Goal: Book appointment/travel/reservation

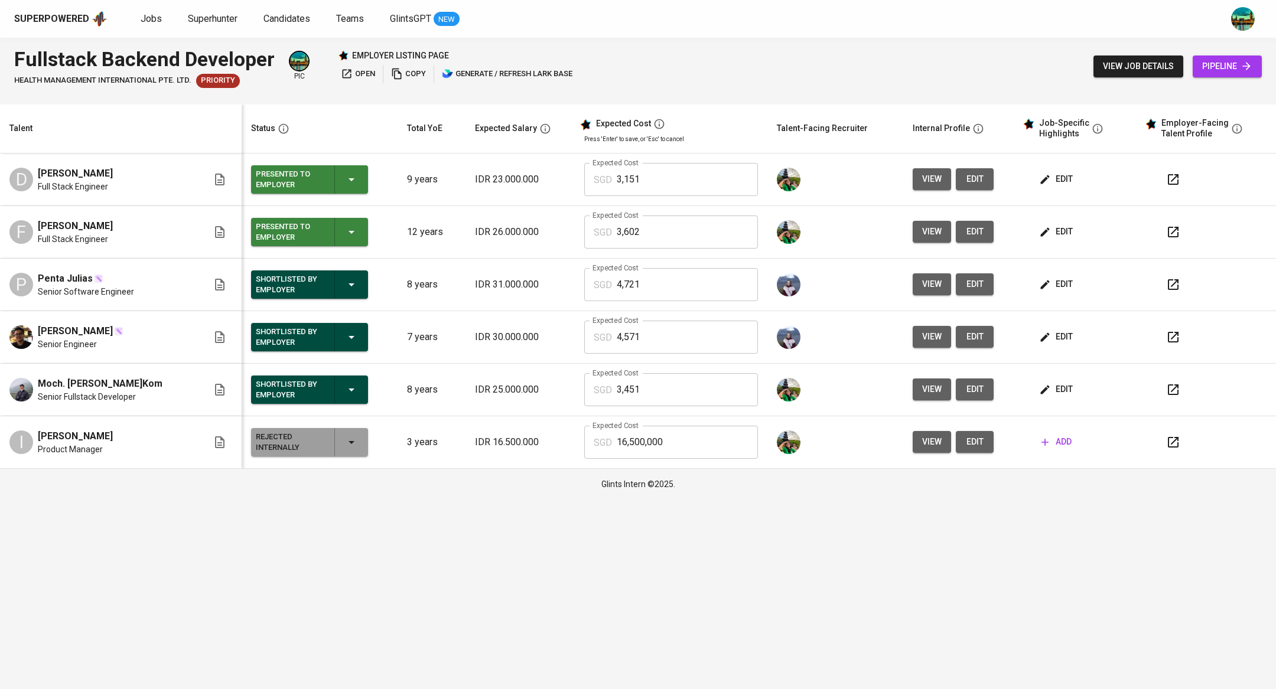
click at [229, 500] on html "Superpowered Jobs Superhunter Candidates Teams GlintsGPT NEW Fullstack Backend …" at bounding box center [638, 250] width 1276 height 500
click at [158, 13] on span "Jobs" at bounding box center [151, 18] width 21 height 11
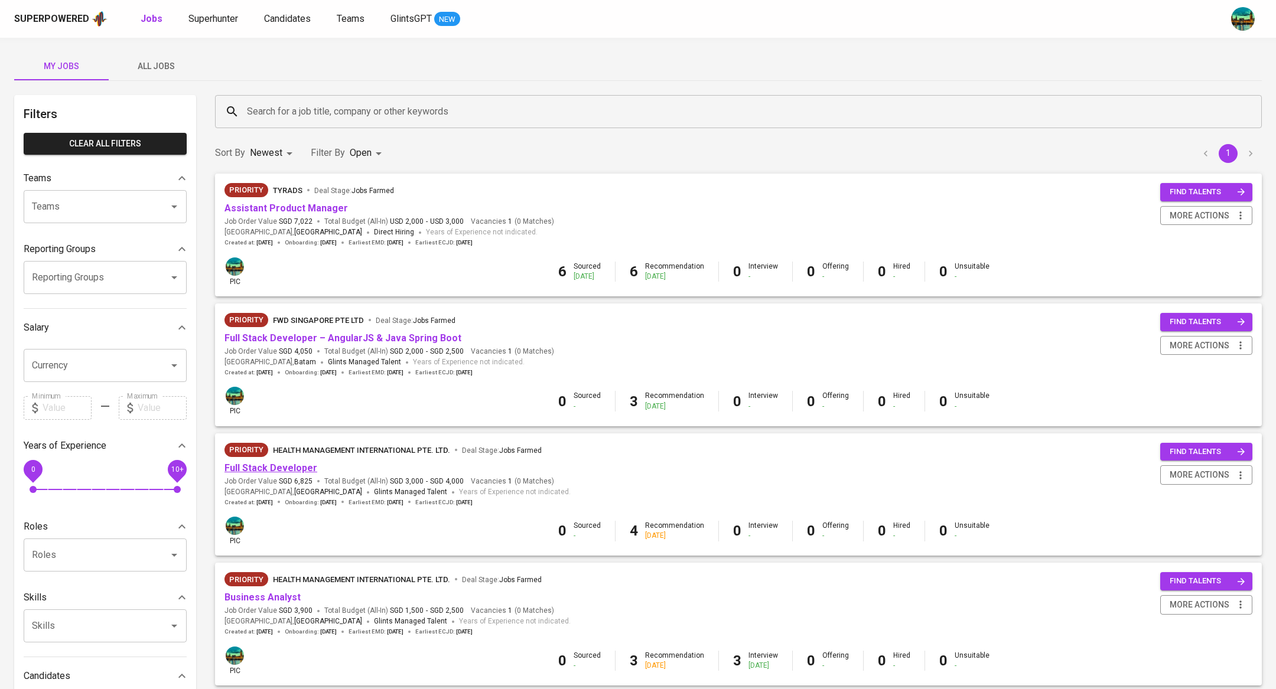
click at [296, 471] on link "Full Stack Developer" at bounding box center [270, 468] width 93 height 11
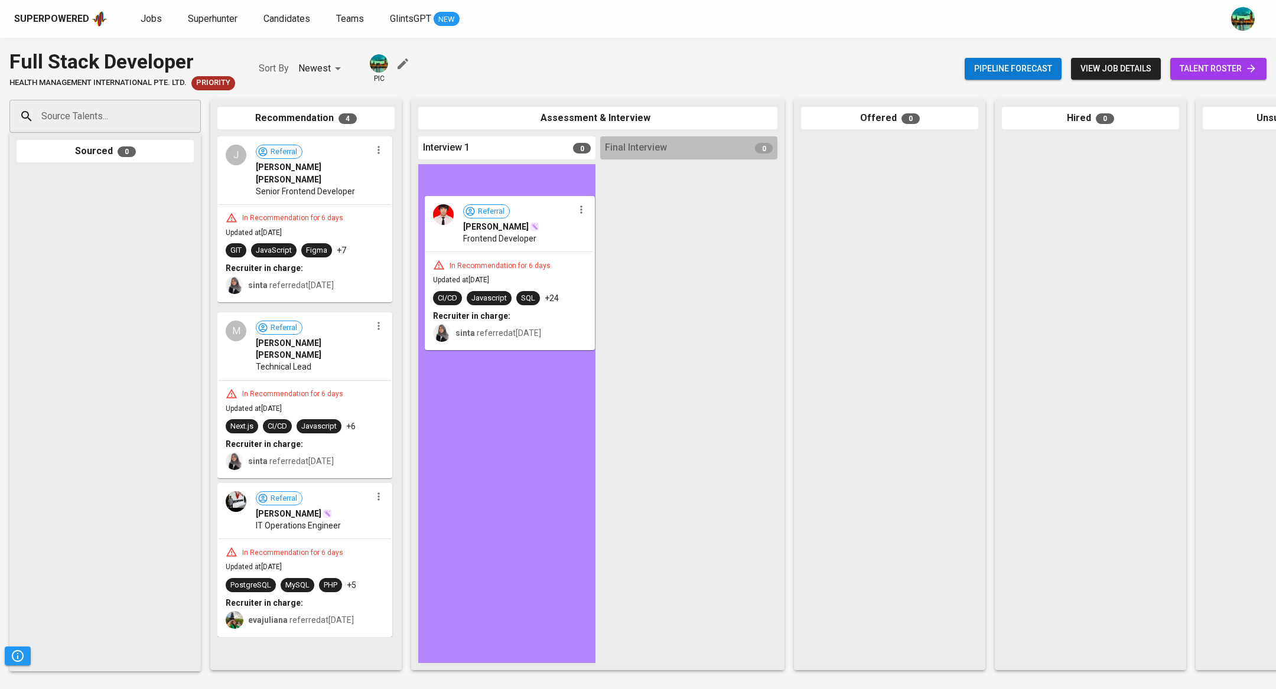
drag, startPoint x: 351, startPoint y: 253, endPoint x: 562, endPoint y: 227, distance: 212.4
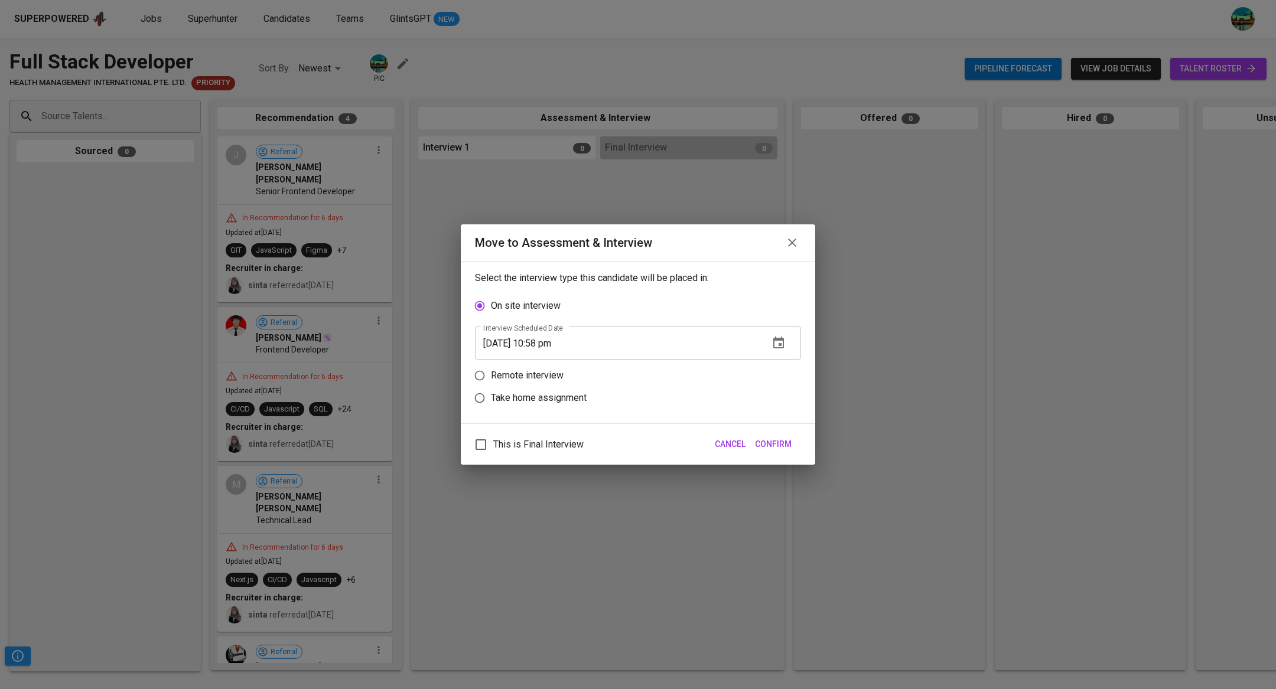
click at [523, 376] on p "Remote interview" at bounding box center [527, 376] width 73 height 14
click at [491, 376] on input "Remote interview" at bounding box center [479, 375] width 22 height 22
radio input "true"
click at [787, 363] on button "button" at bounding box center [778, 365] width 28 height 28
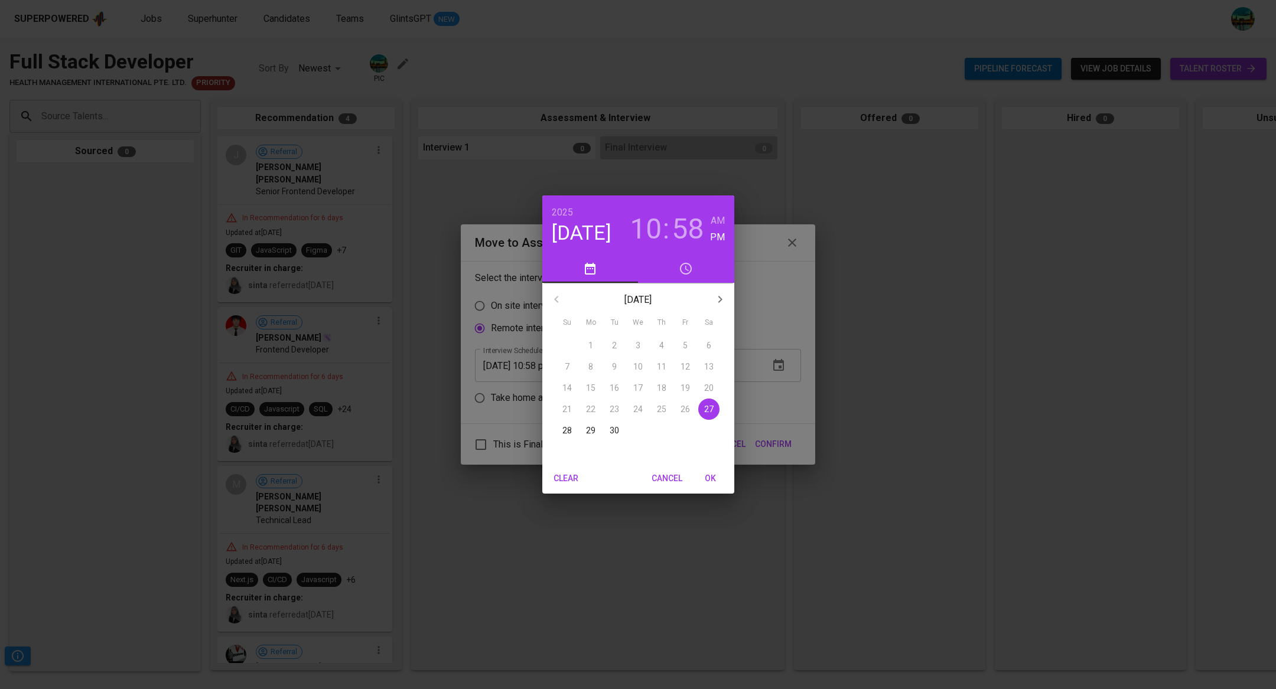
click at [612, 425] on p "30" at bounding box center [614, 431] width 9 height 12
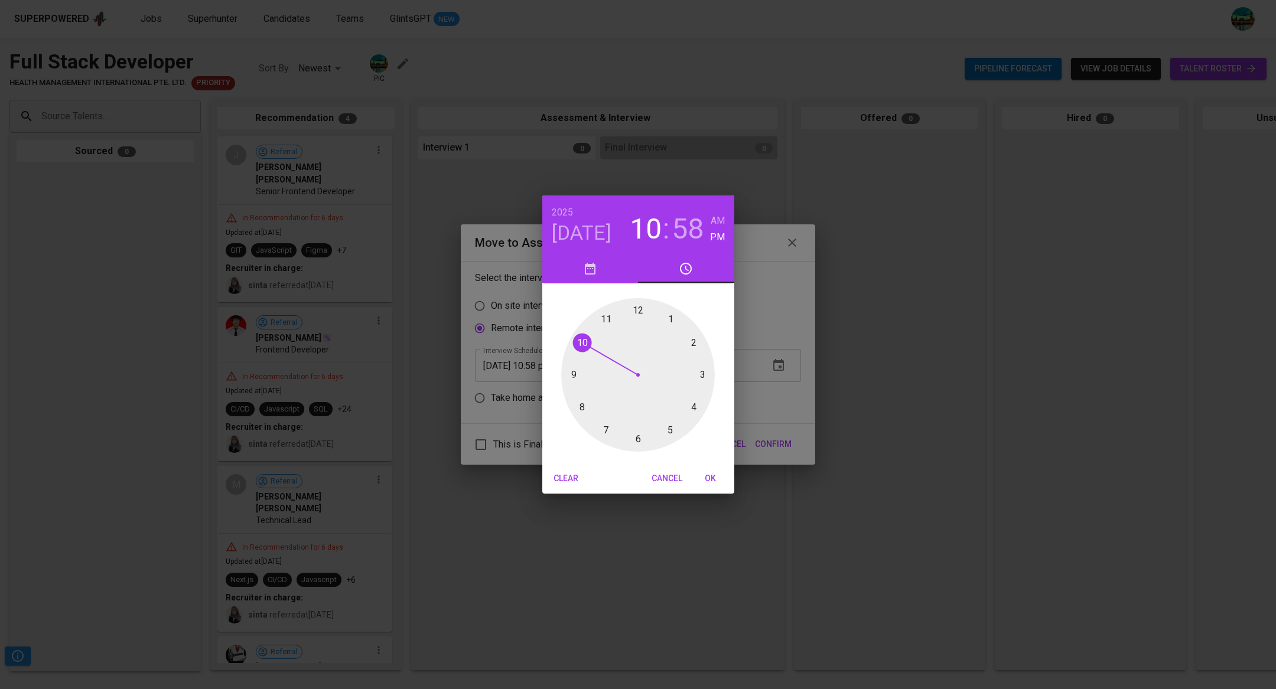
click at [639, 313] on div at bounding box center [638, 375] width 154 height 154
click at [641, 313] on div at bounding box center [638, 375] width 154 height 154
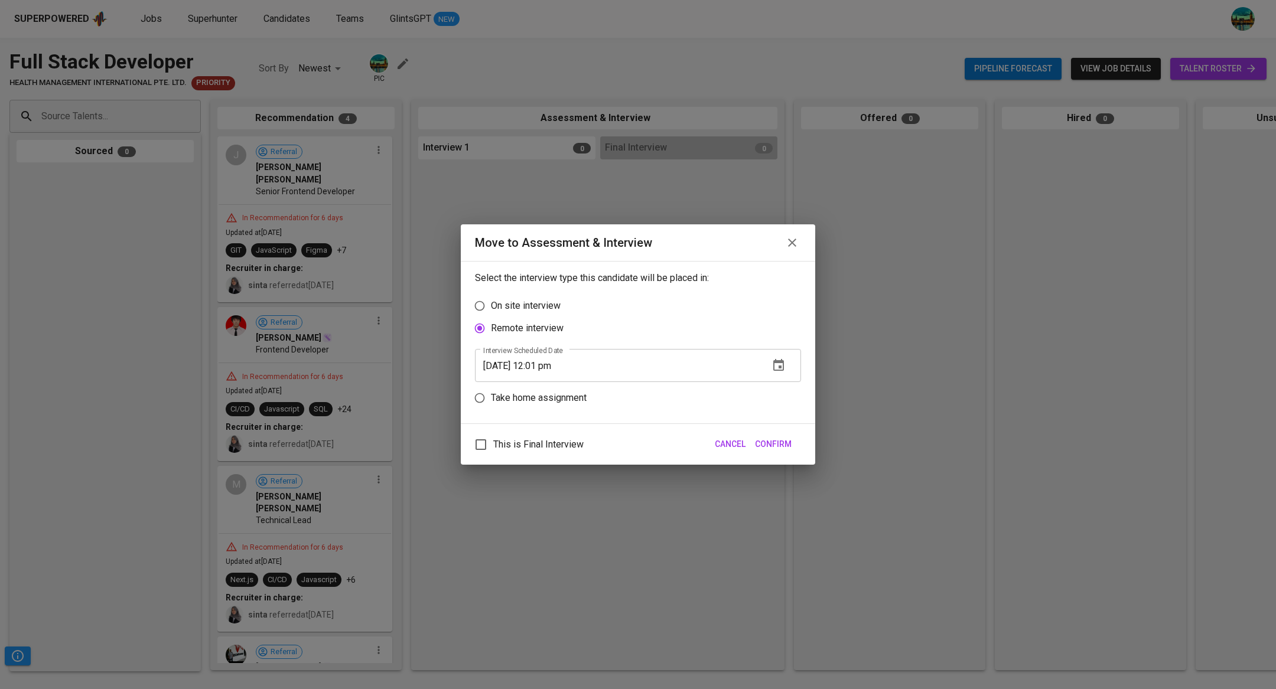
click at [770, 359] on button "button" at bounding box center [778, 365] width 28 height 28
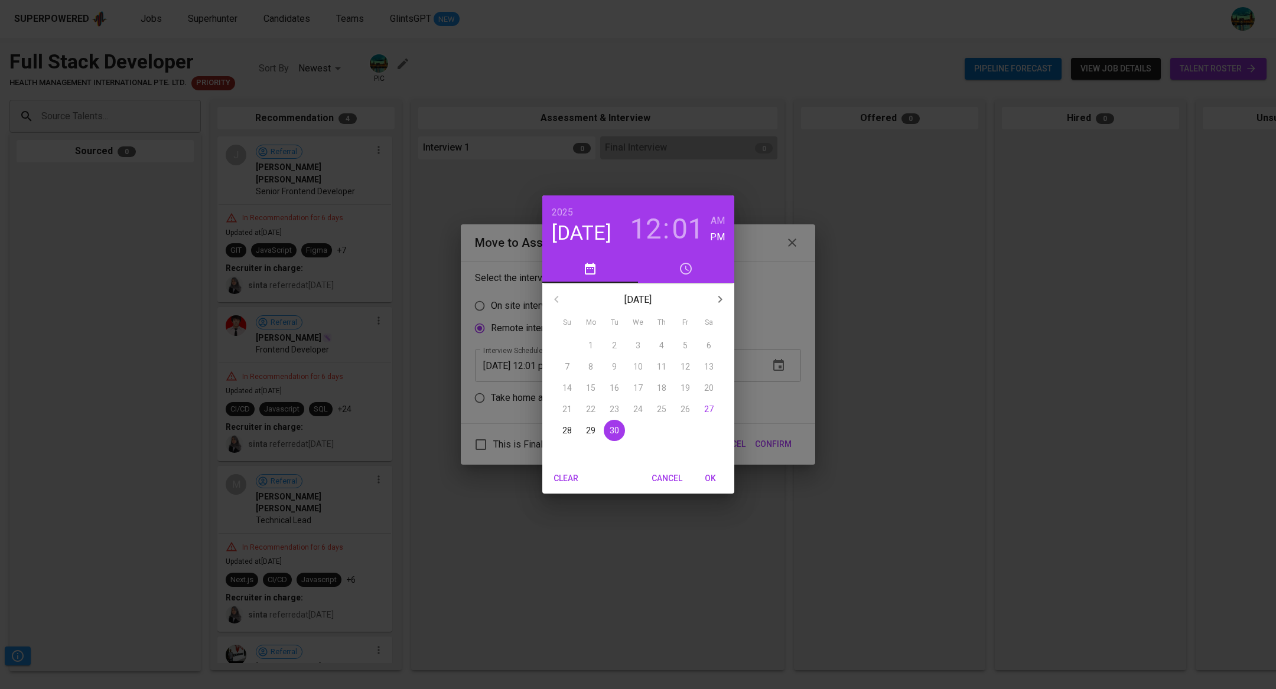
click at [688, 224] on h3 "01" at bounding box center [688, 229] width 32 height 33
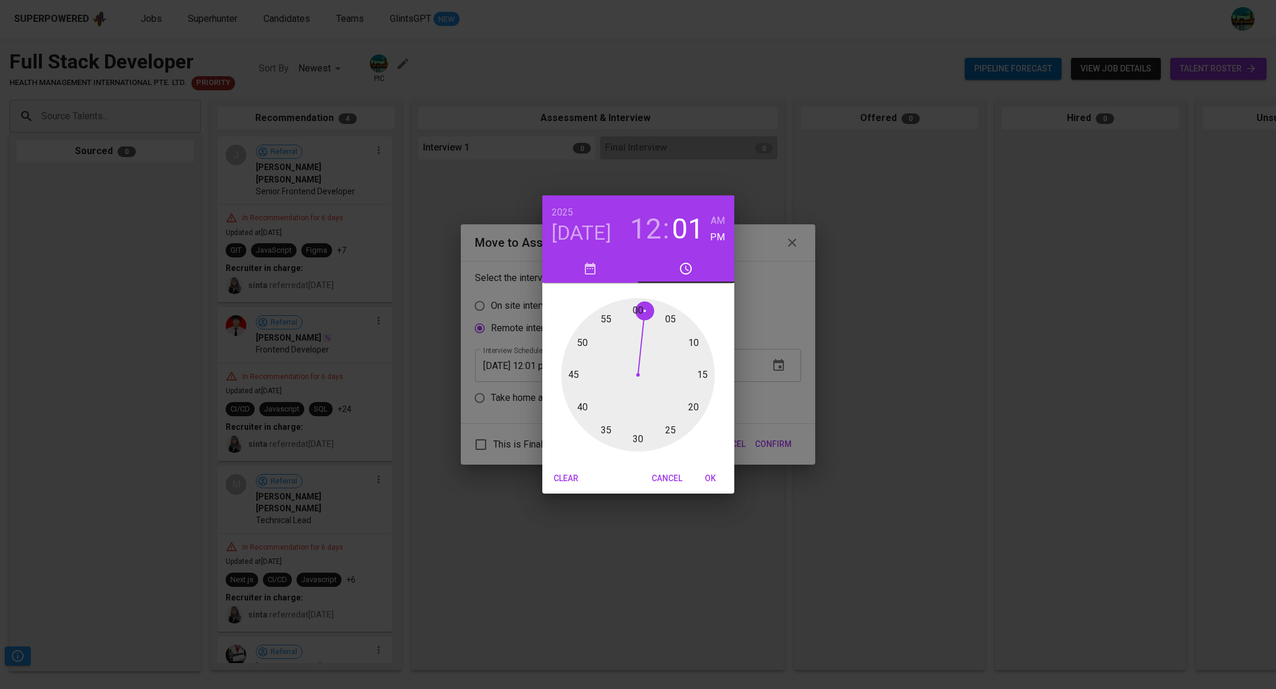
click at [637, 317] on div at bounding box center [638, 375] width 154 height 154
type input "[DATE] 12:00 pm"
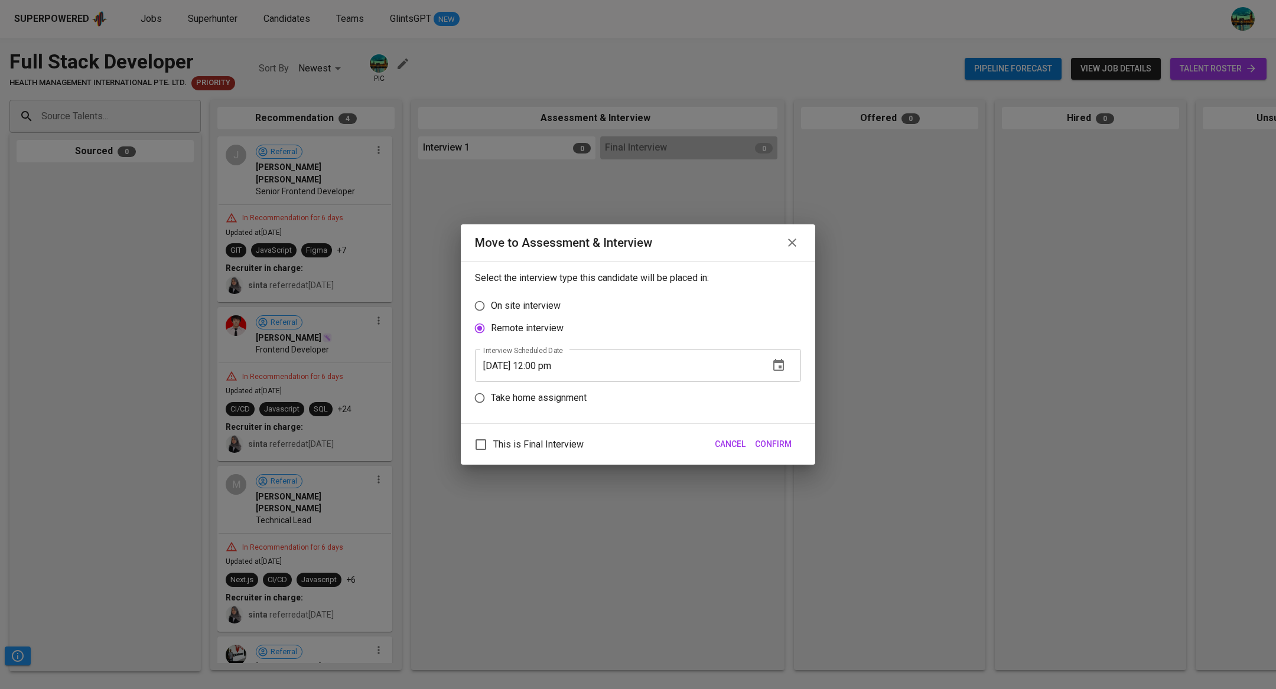
click at [777, 440] on span "Confirm" at bounding box center [773, 444] width 37 height 15
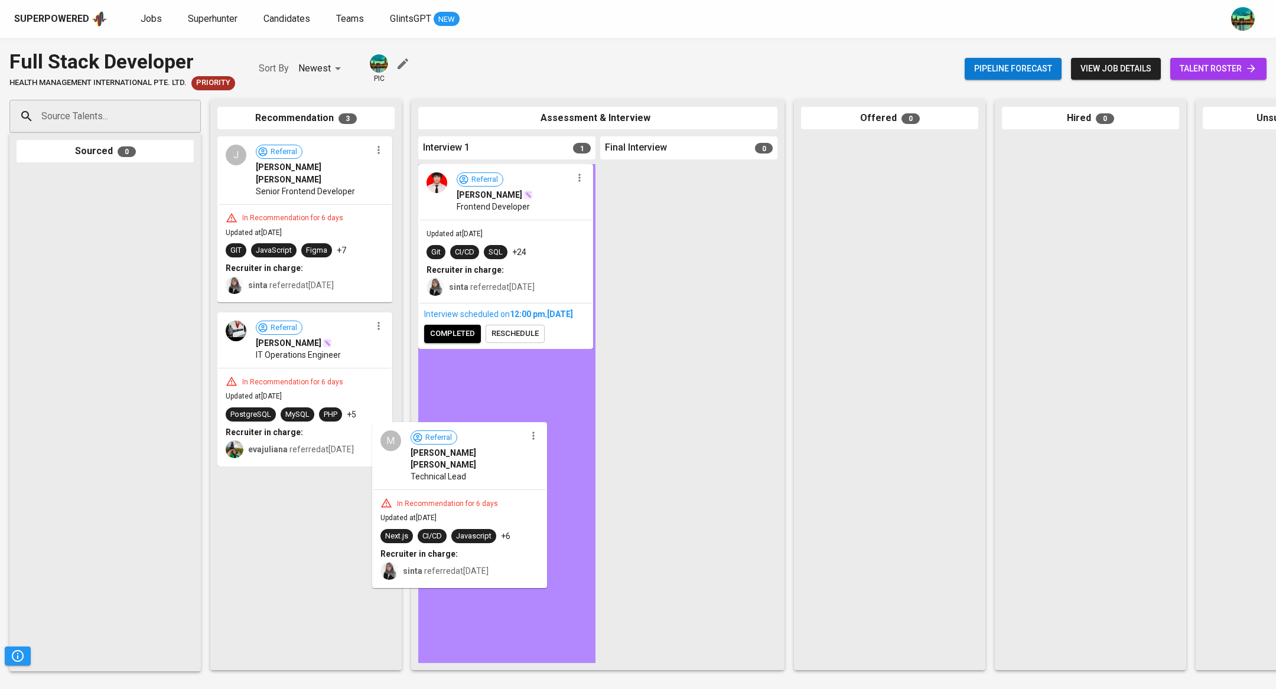
drag, startPoint x: 373, startPoint y: 344, endPoint x: 531, endPoint y: 475, distance: 205.2
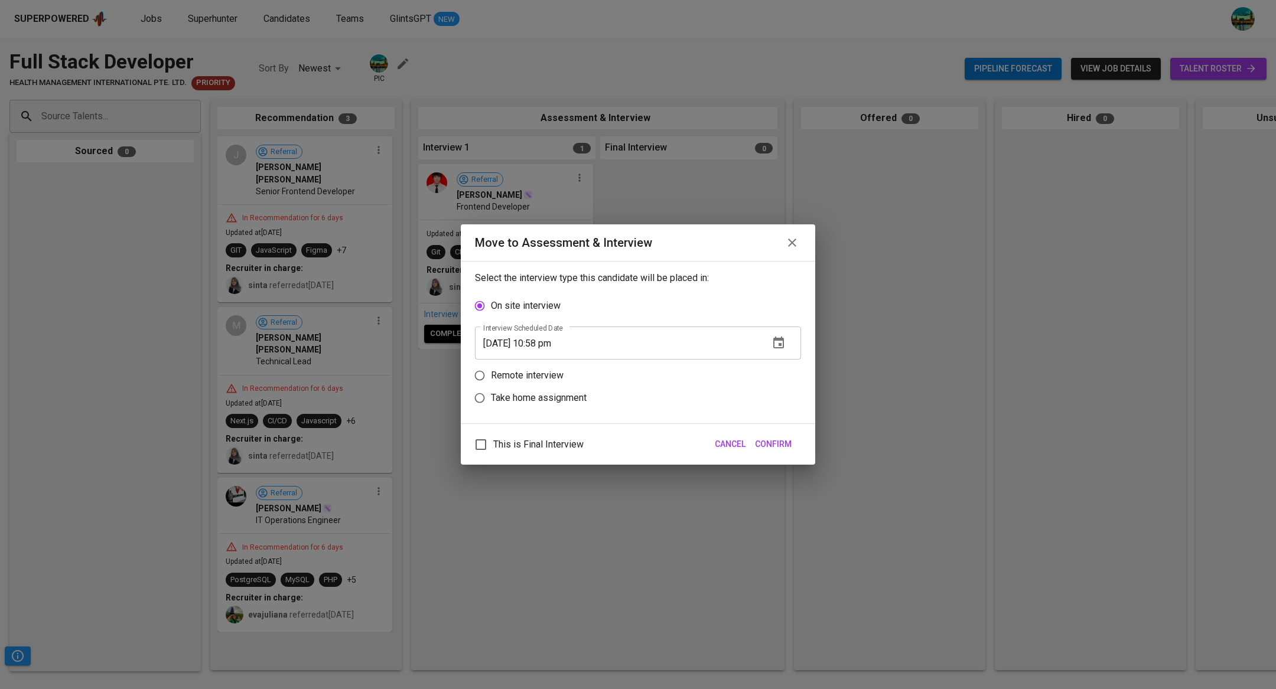
click at [535, 372] on p "Remote interview" at bounding box center [527, 376] width 73 height 14
click at [491, 372] on input "Remote interview" at bounding box center [479, 375] width 22 height 22
radio input "true"
click at [778, 360] on icon "button" at bounding box center [779, 366] width 14 height 14
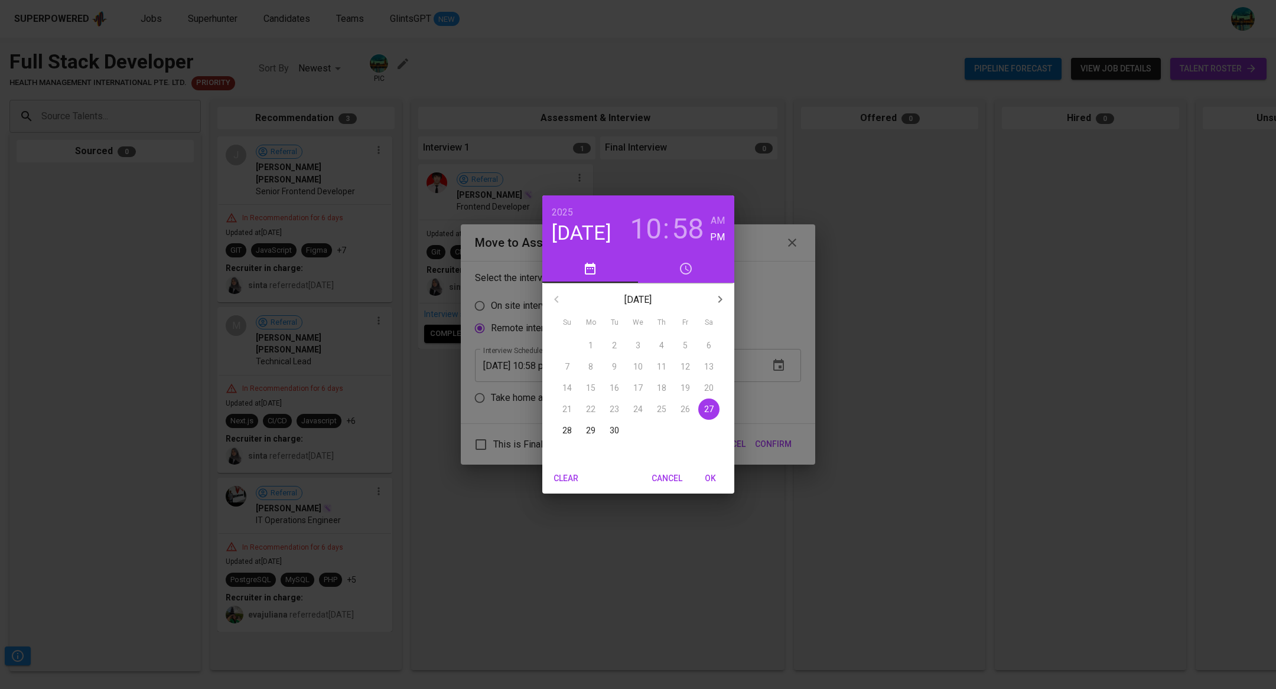
click at [615, 428] on p "30" at bounding box center [614, 431] width 9 height 12
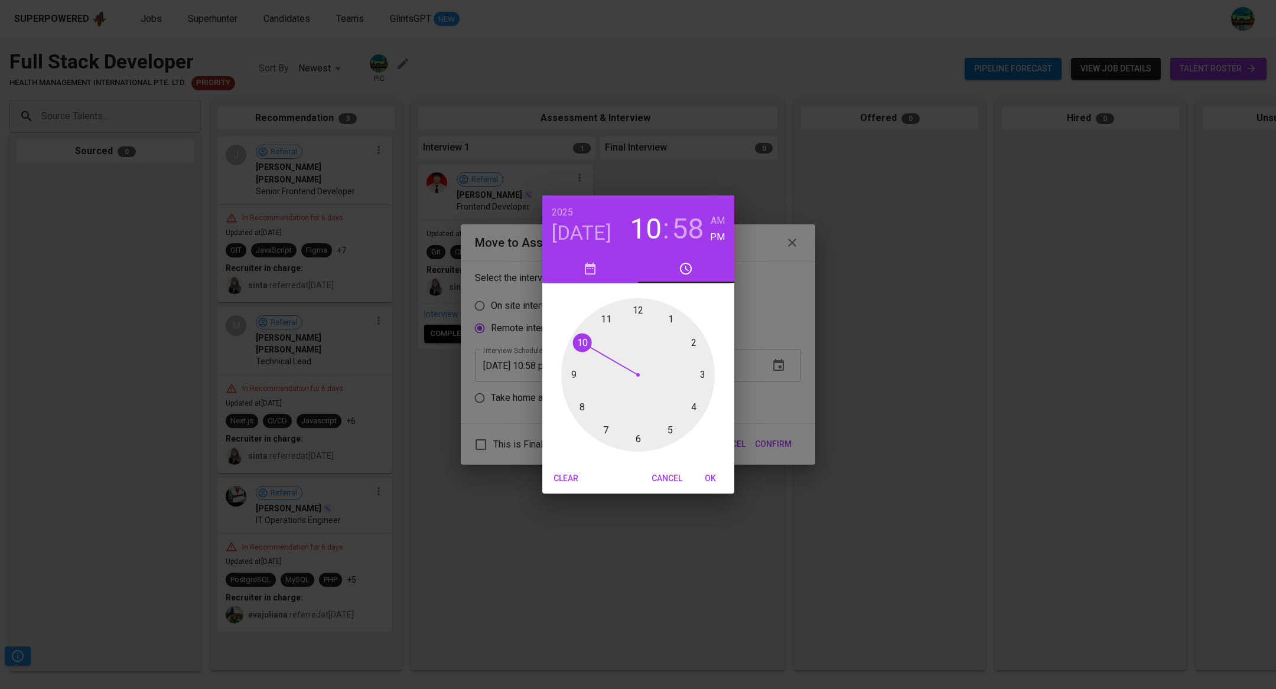
click at [671, 320] on div at bounding box center [638, 375] width 154 height 154
click at [634, 308] on div at bounding box center [638, 375] width 154 height 154
type input "[DATE] 01:00 pm"
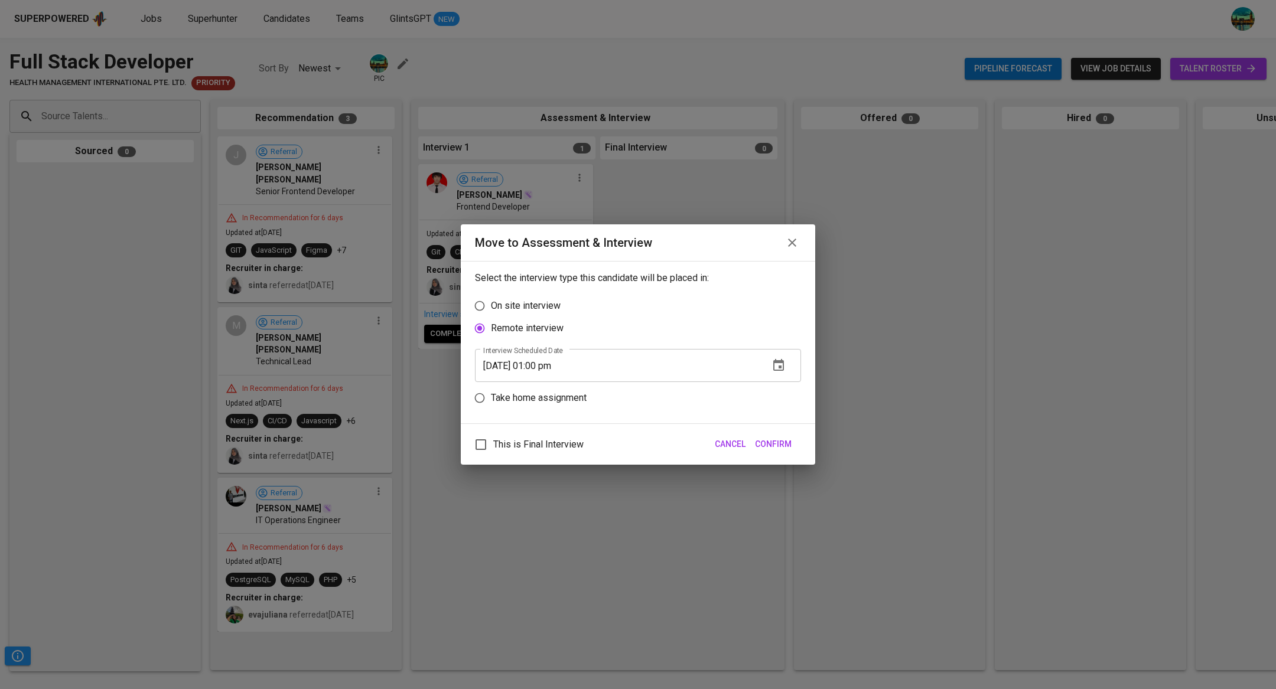
click at [785, 441] on span "Confirm" at bounding box center [773, 444] width 37 height 15
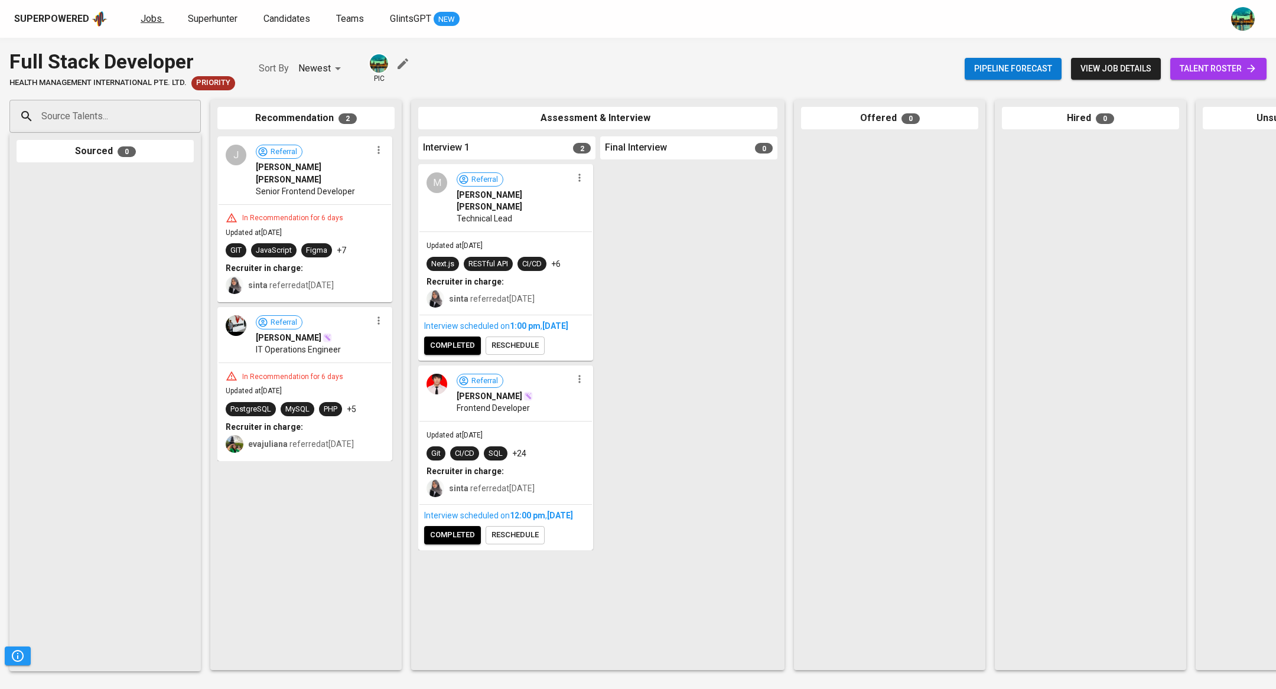
click at [144, 21] on span "Jobs" at bounding box center [151, 18] width 21 height 11
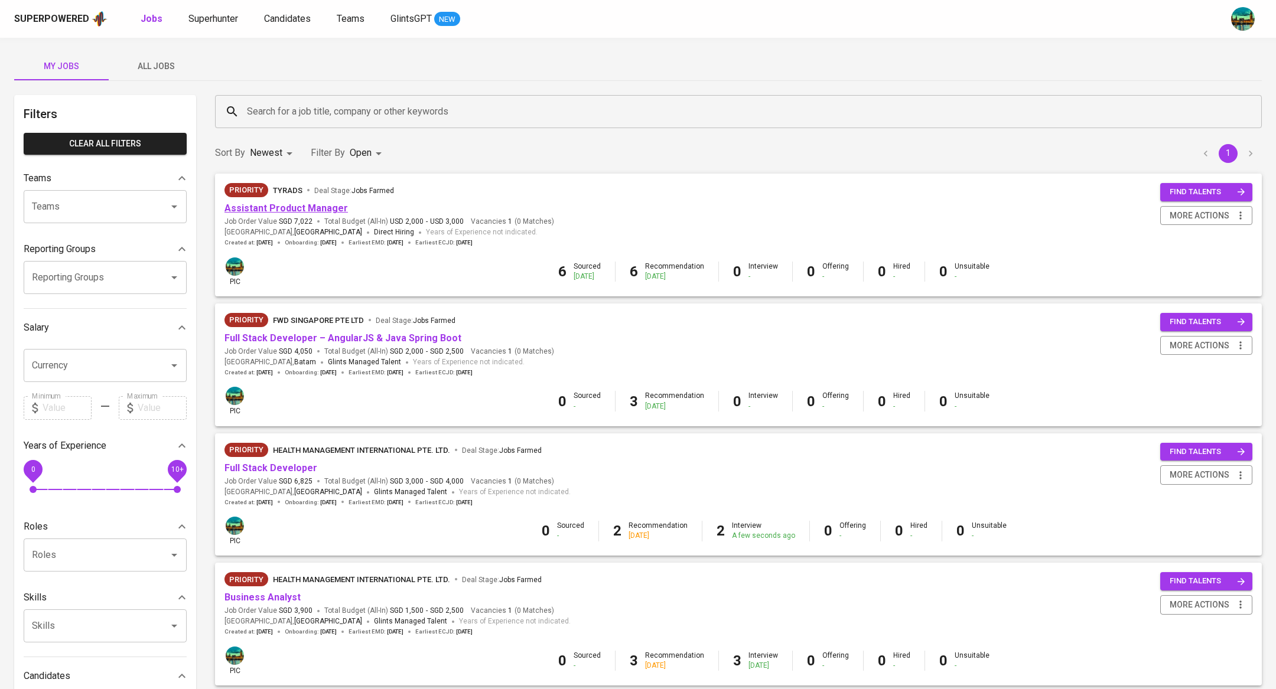
click at [330, 211] on link "Assistant Product Manager" at bounding box center [285, 208] width 123 height 11
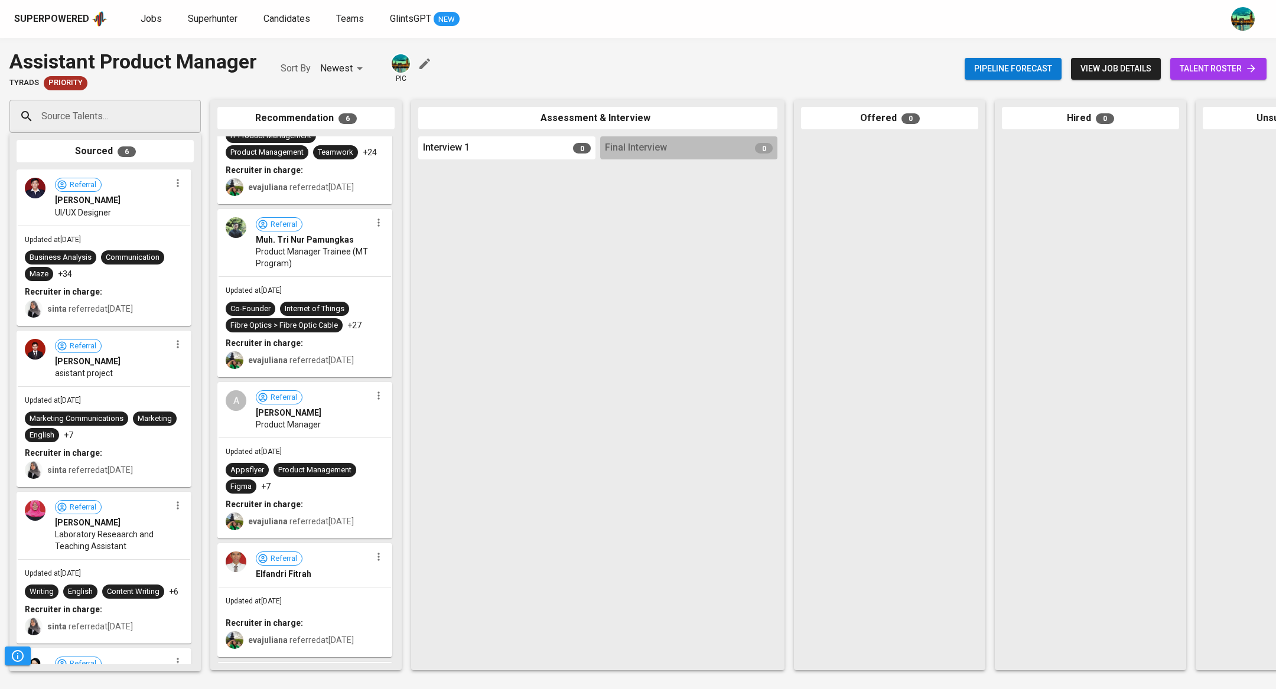
scroll to position [12, 0]
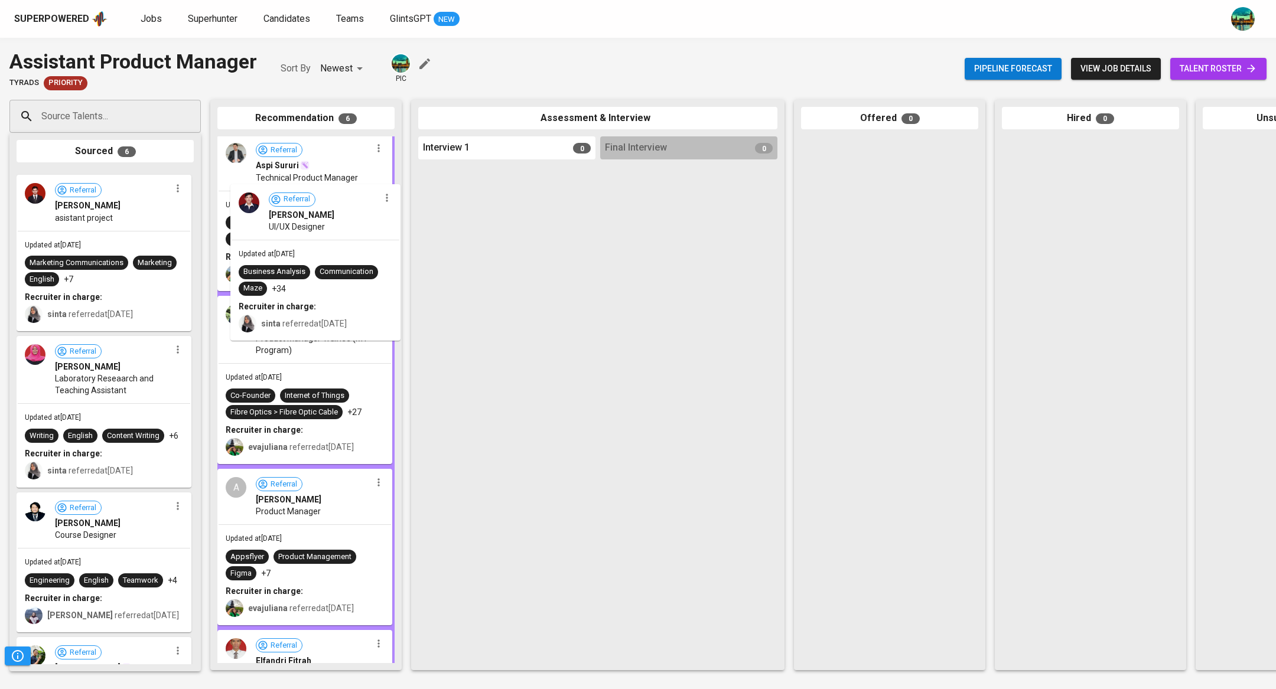
drag, startPoint x: 141, startPoint y: 221, endPoint x: 360, endPoint y: 235, distance: 219.0
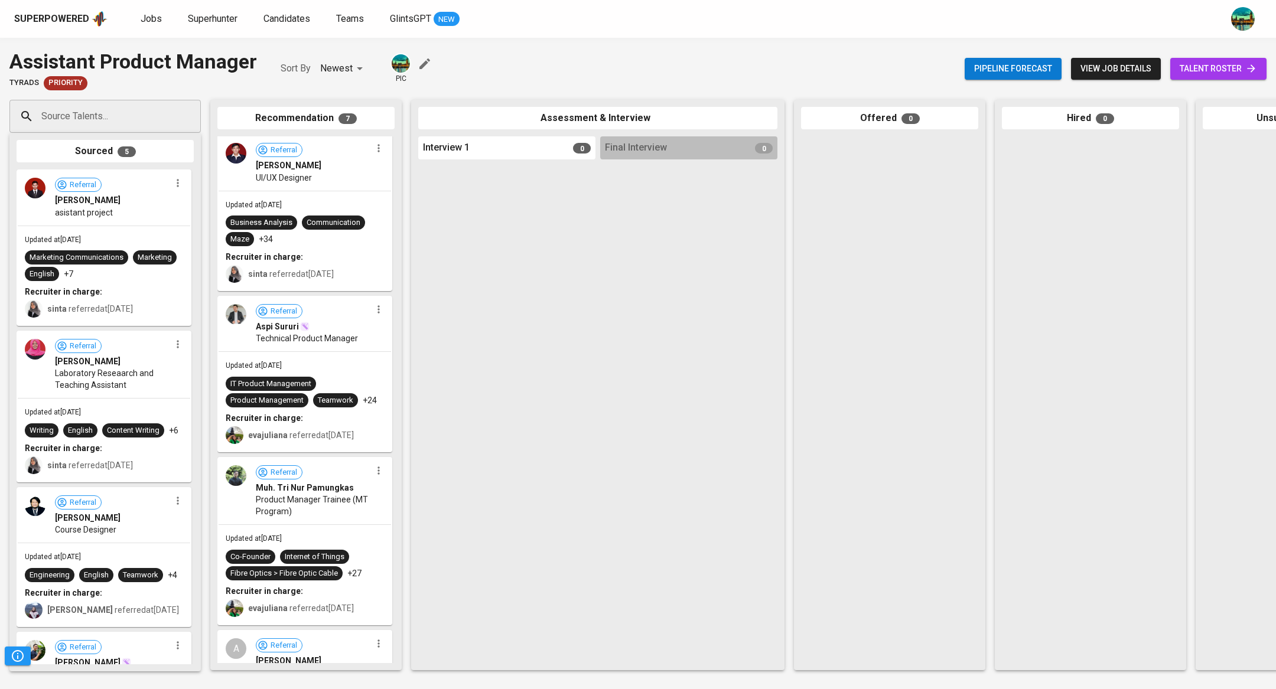
scroll to position [2, 0]
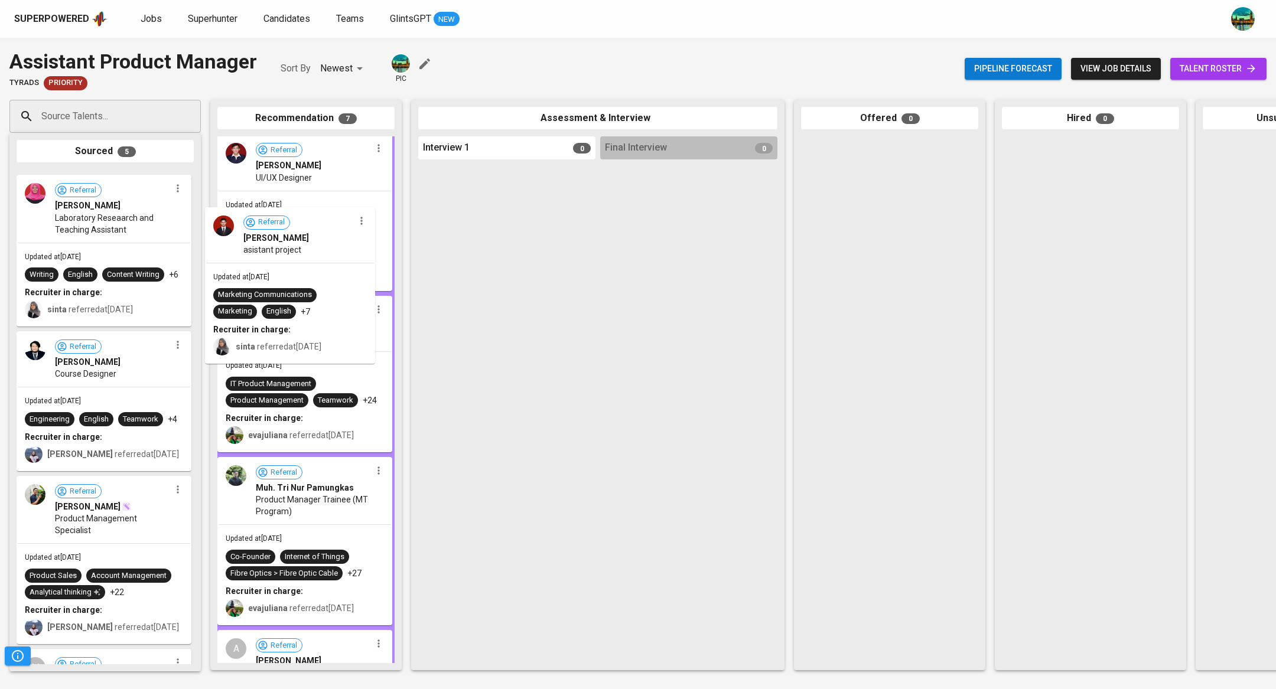
drag, startPoint x: 112, startPoint y: 216, endPoint x: 310, endPoint y: 254, distance: 201.5
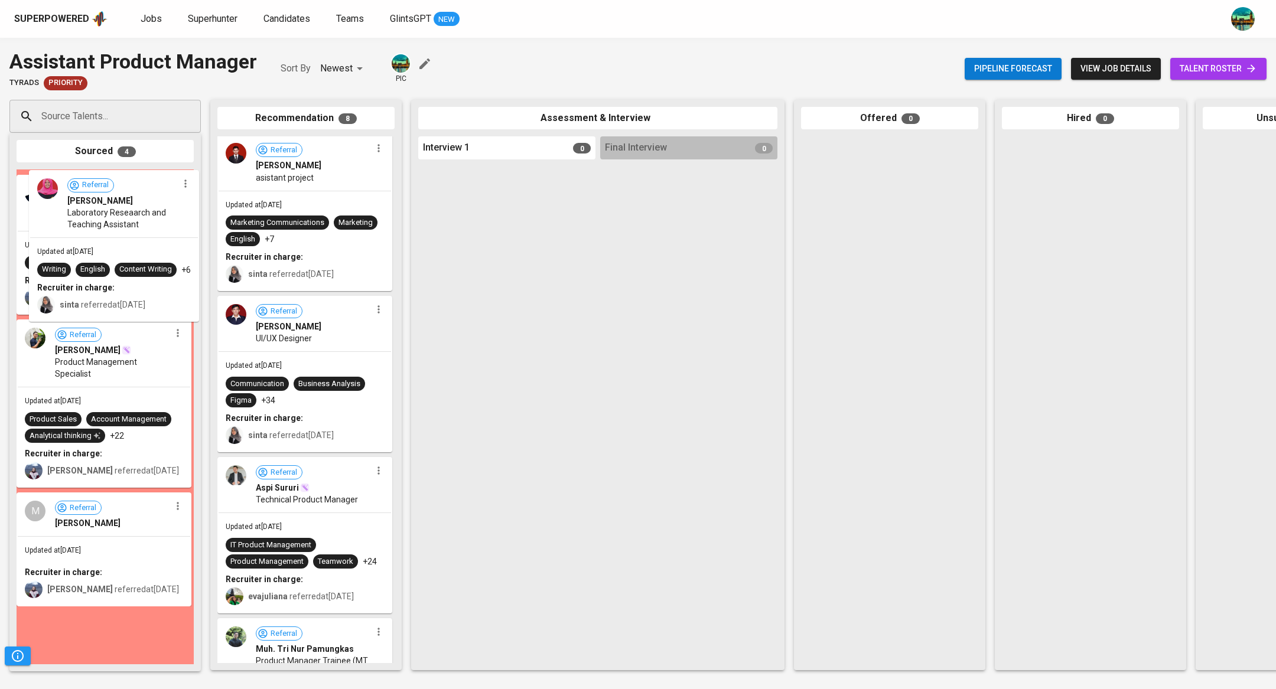
scroll to position [0, 0]
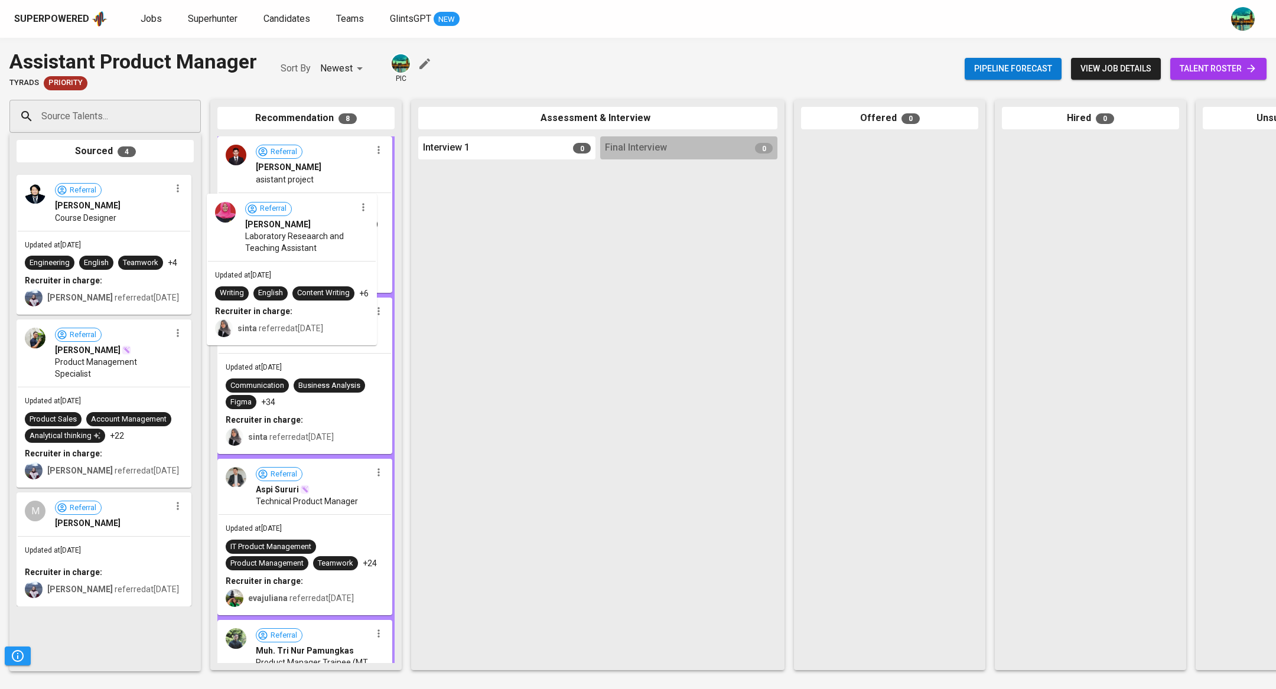
drag, startPoint x: 109, startPoint y: 246, endPoint x: 289, endPoint y: 271, distance: 181.9
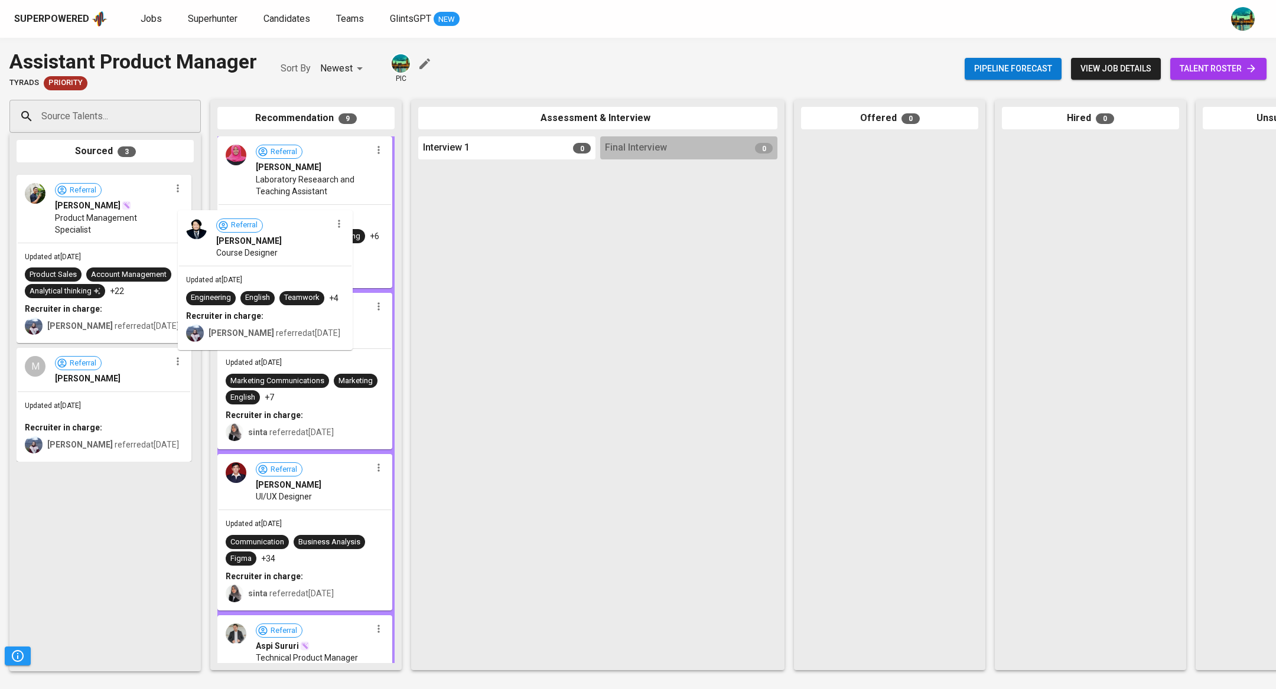
drag, startPoint x: 91, startPoint y: 245, endPoint x: 262, endPoint y: 285, distance: 176.0
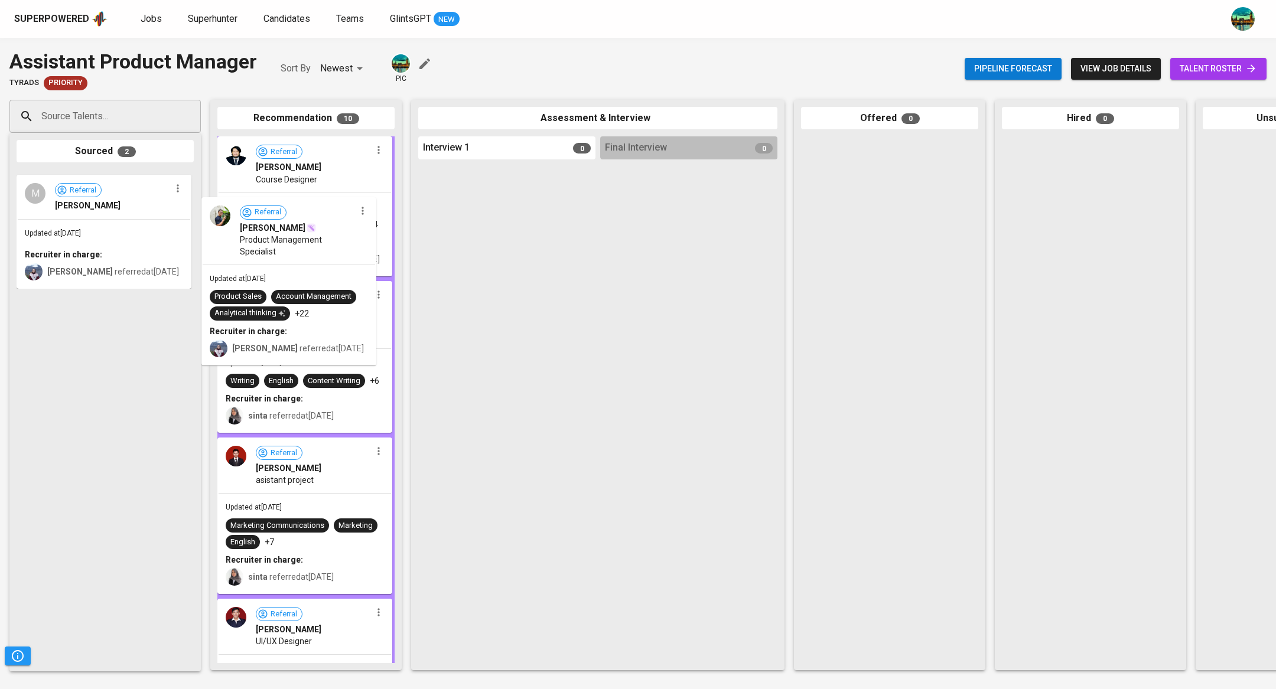
drag, startPoint x: 102, startPoint y: 310, endPoint x: 295, endPoint y: 338, distance: 194.6
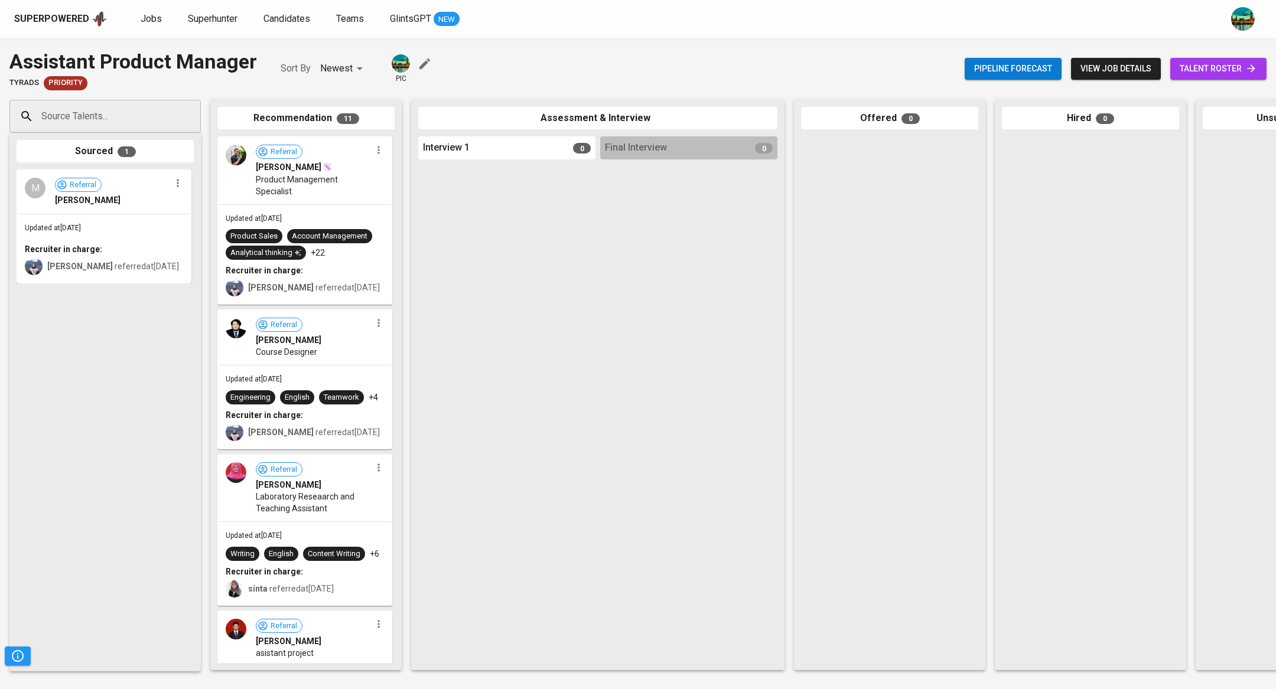
drag, startPoint x: 90, startPoint y: 223, endPoint x: 291, endPoint y: 364, distance: 245.4
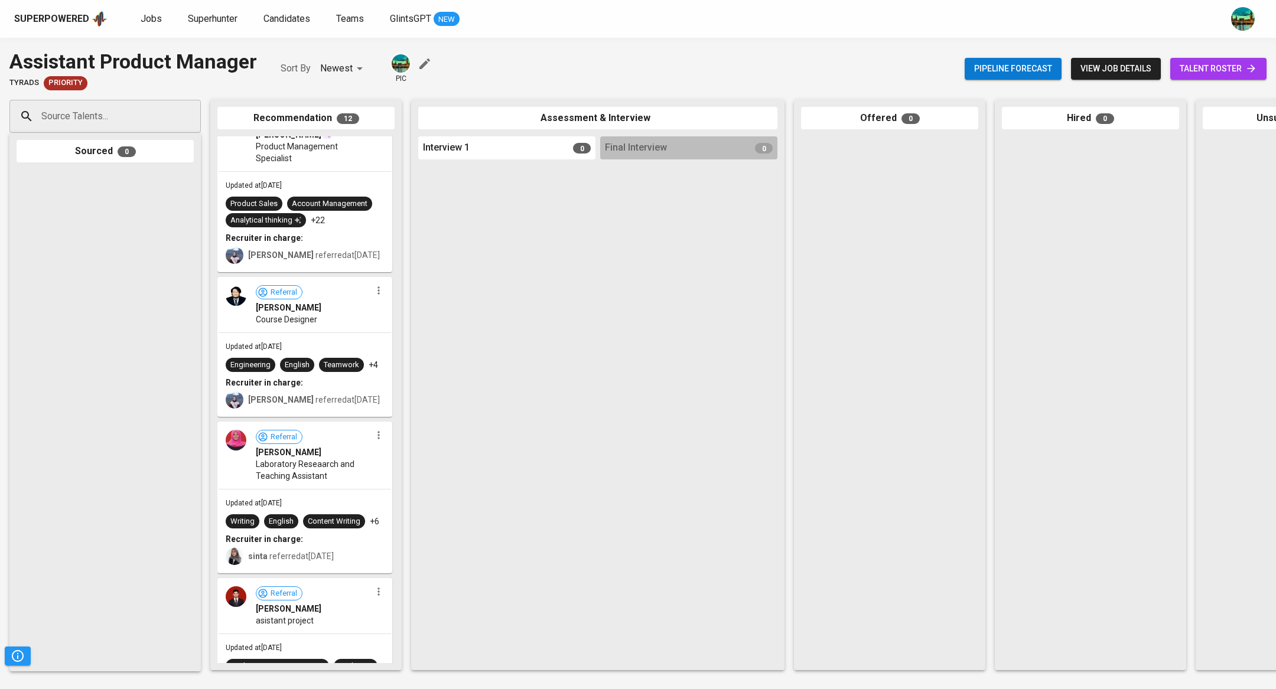
scroll to position [167, 0]
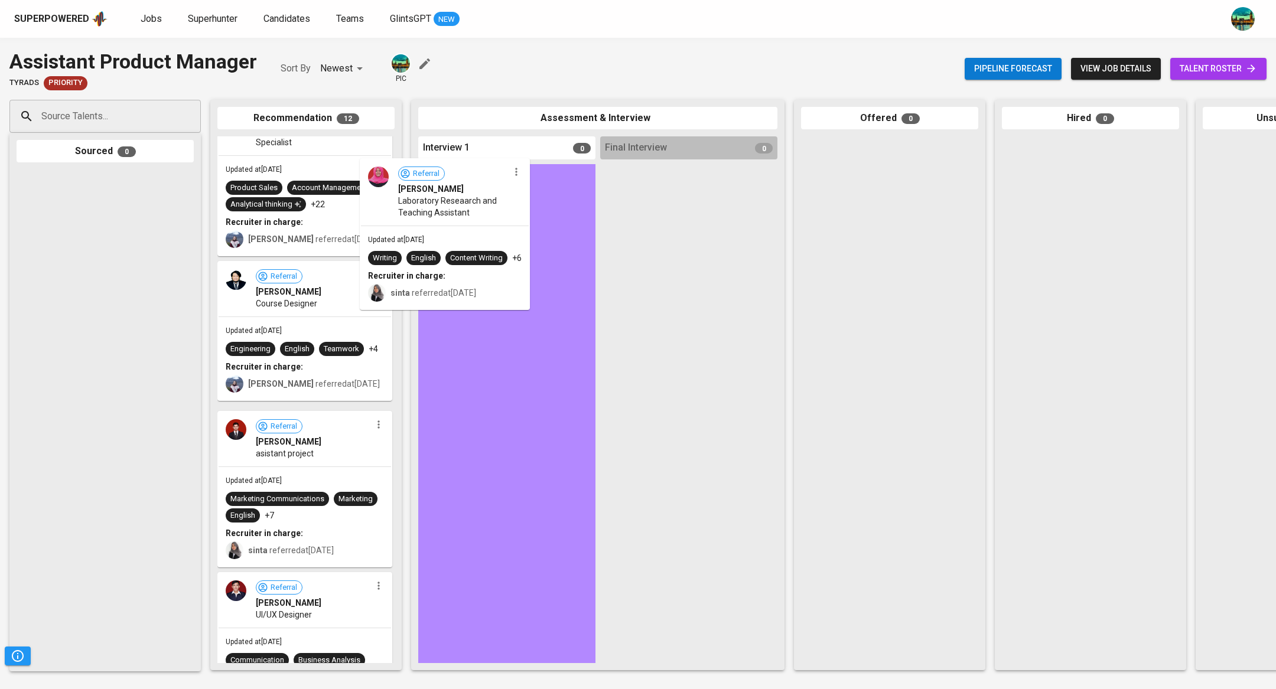
drag, startPoint x: 349, startPoint y: 433, endPoint x: 523, endPoint y: 190, distance: 298.9
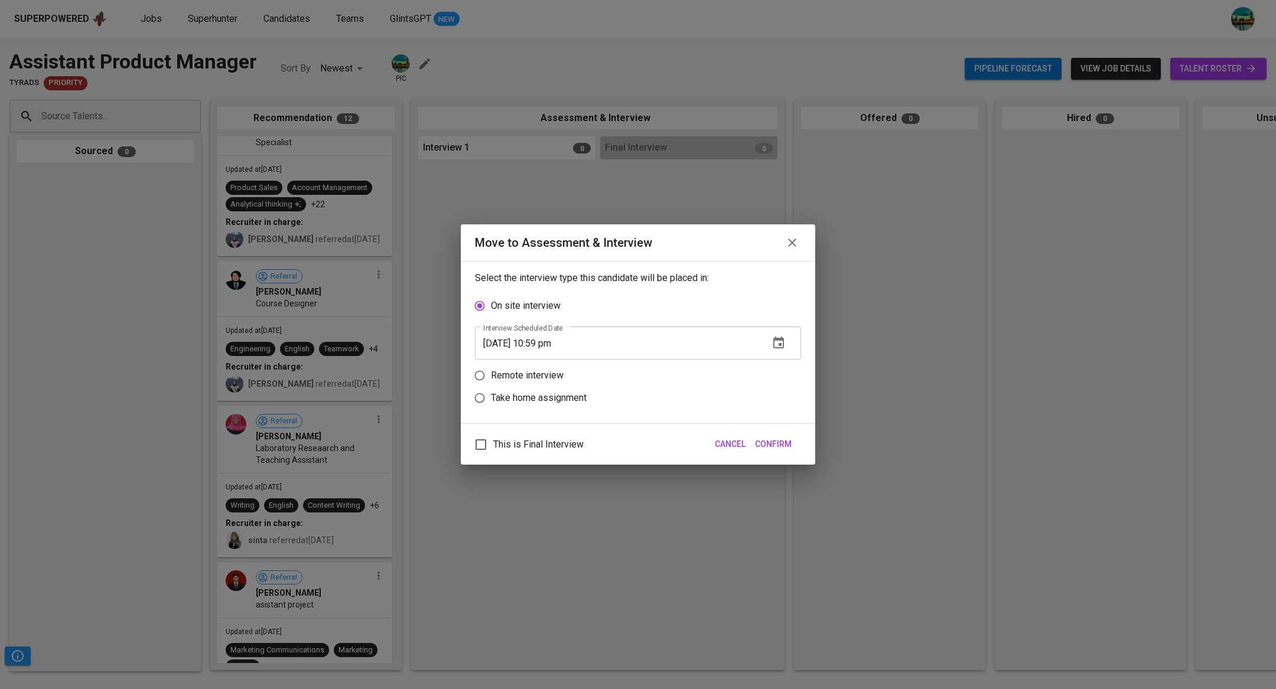
click at [553, 373] on p "Remote interview" at bounding box center [527, 376] width 73 height 14
click at [491, 373] on input "Remote interview" at bounding box center [479, 375] width 22 height 22
radio input "true"
click at [775, 369] on icon "button" at bounding box center [779, 366] width 14 height 14
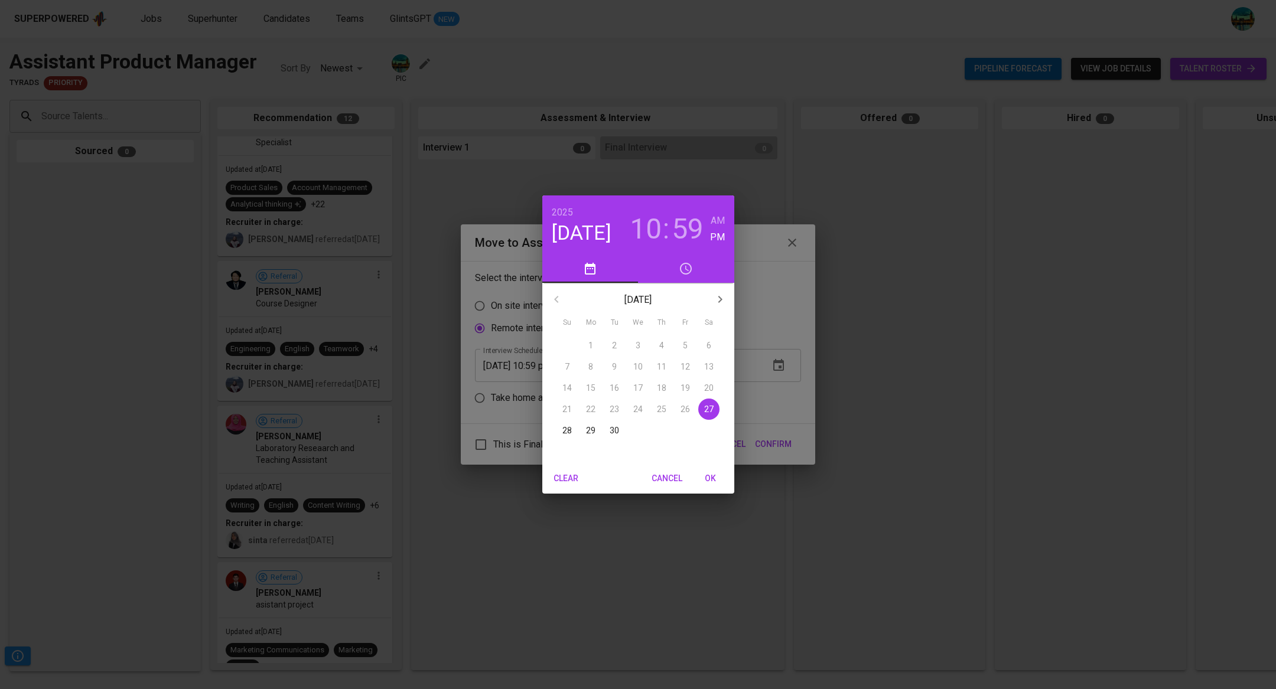
click at [733, 289] on div "[DATE]" at bounding box center [638, 299] width 192 height 28
click at [565, 428] on p "28" at bounding box center [566, 431] width 9 height 12
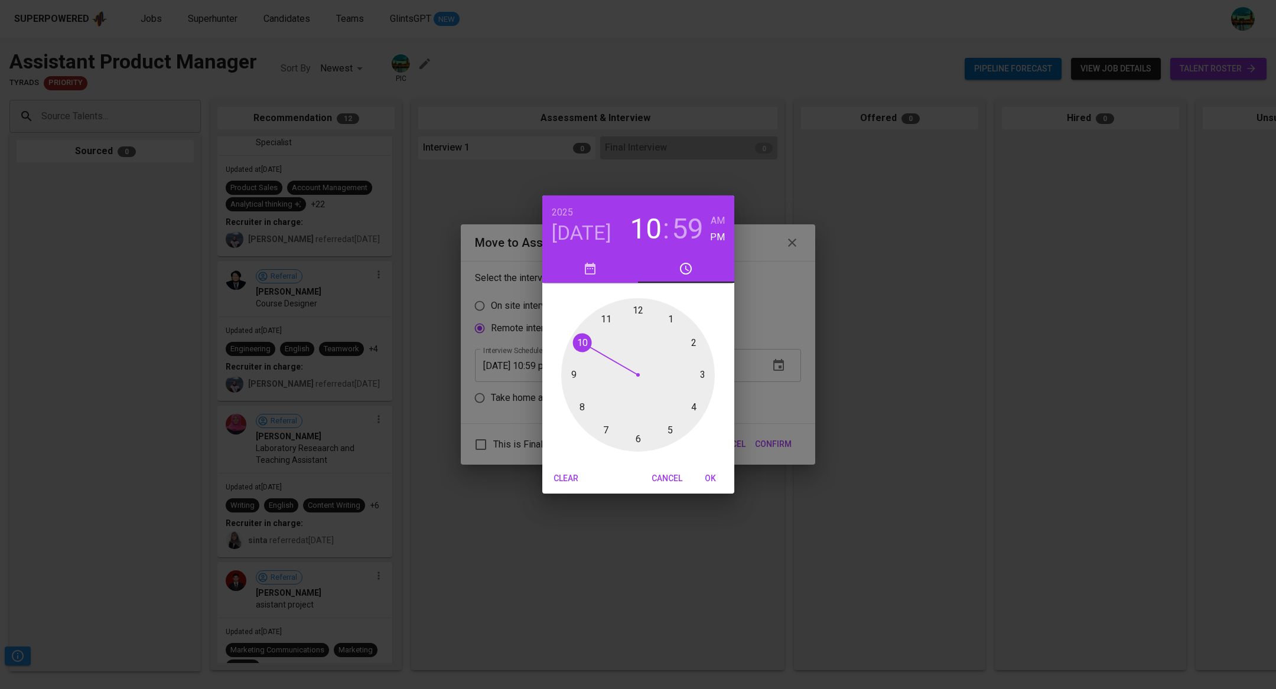
click at [601, 238] on h4 "[DATE]" at bounding box center [582, 233] width 60 height 25
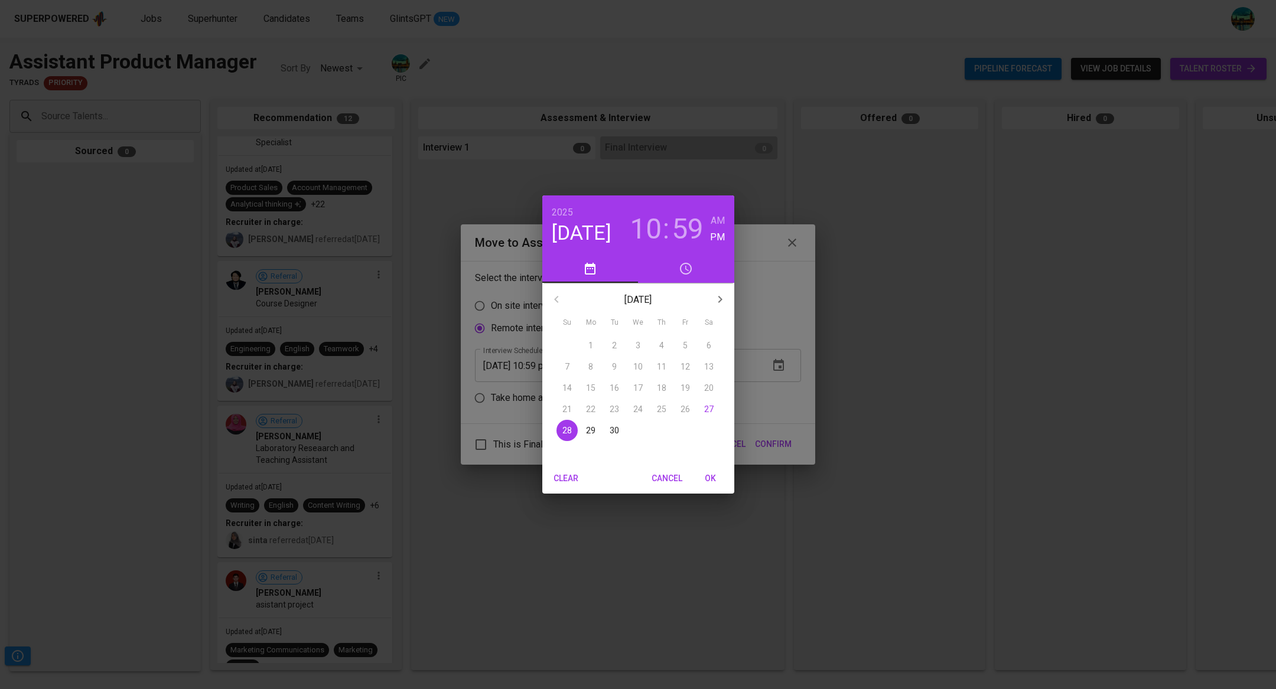
click at [589, 431] on p "29" at bounding box center [590, 431] width 9 height 12
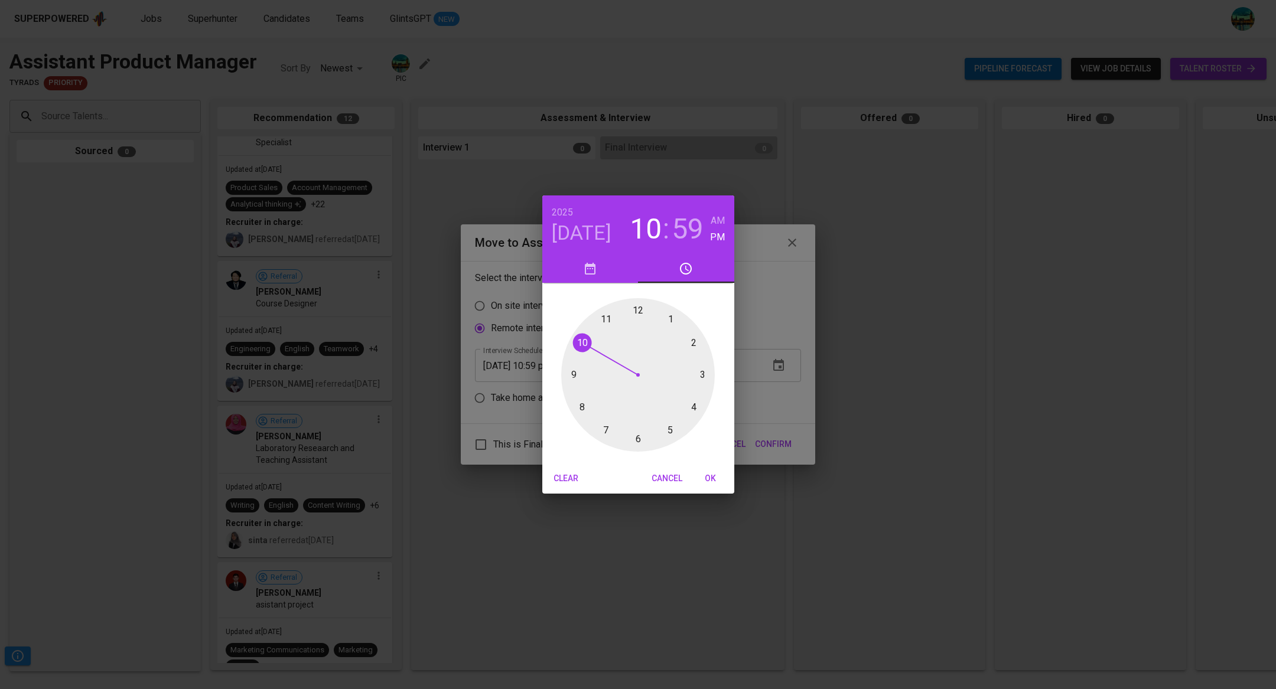
click at [637, 307] on div at bounding box center [638, 375] width 154 height 154
click at [638, 438] on div at bounding box center [638, 375] width 154 height 154
type input "[DATE] 12:30 pm"
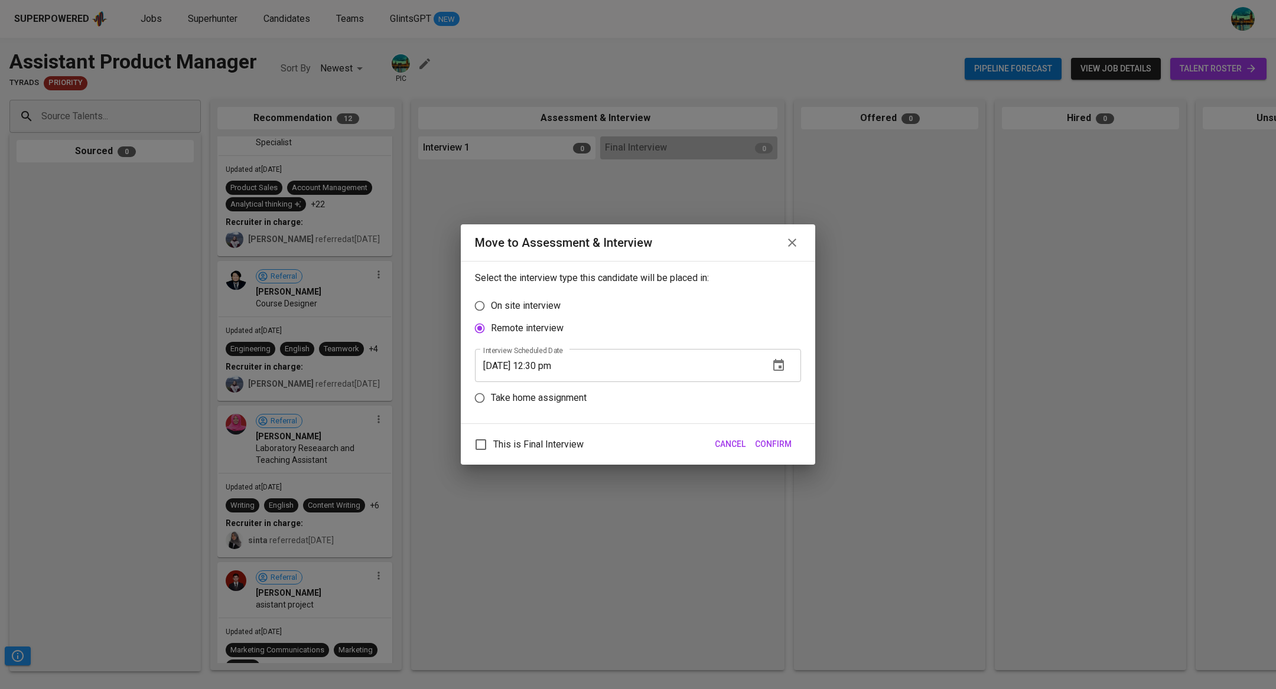
click at [780, 451] on span "Confirm" at bounding box center [773, 444] width 37 height 15
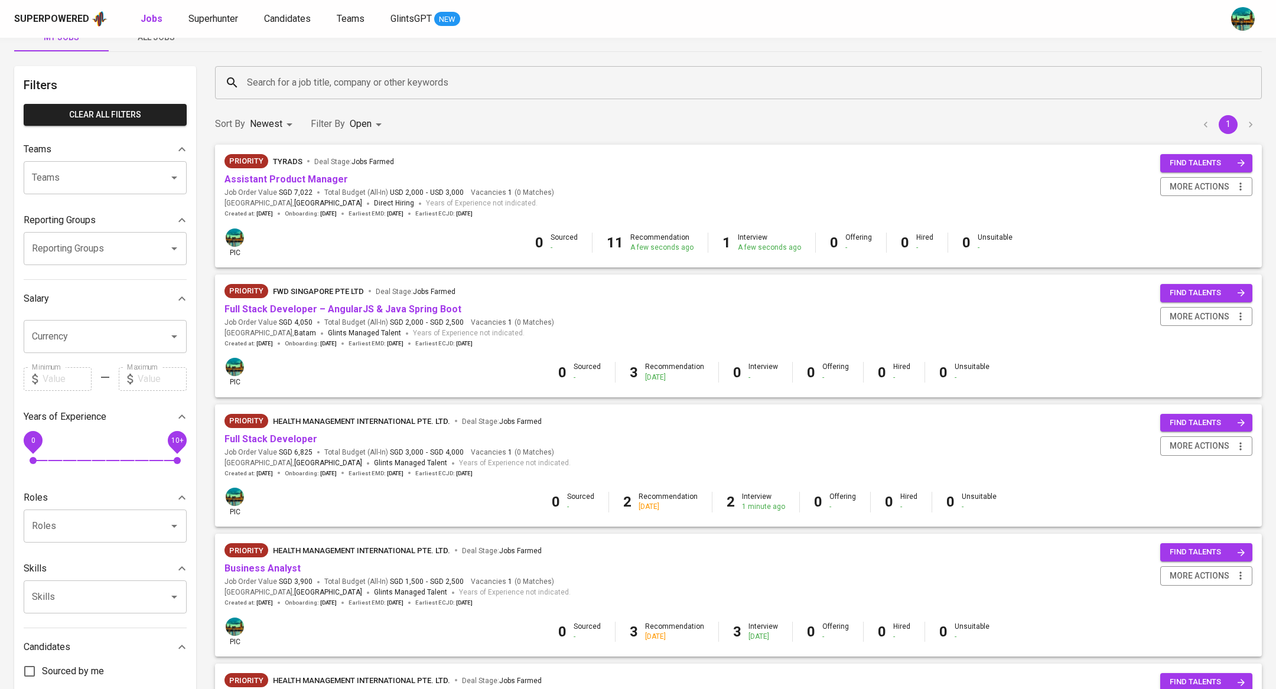
scroll to position [34, 0]
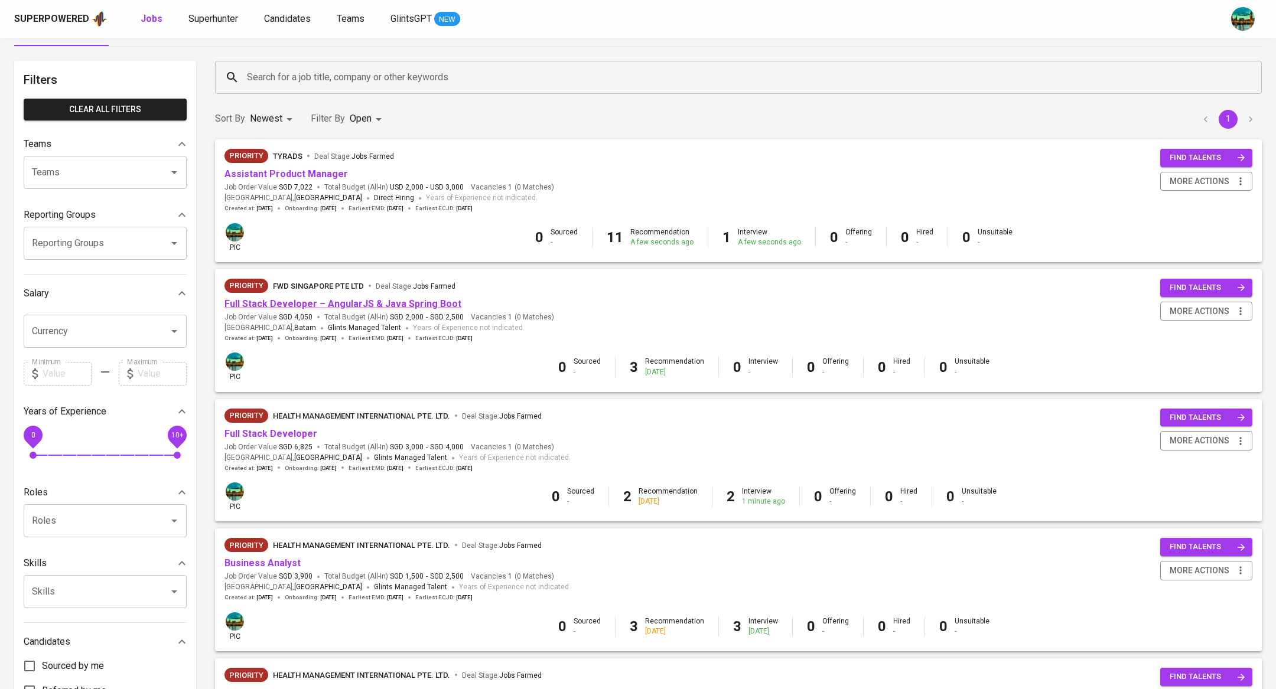
click at [370, 300] on link "Full Stack Developer – AngularJS & Java Spring Boot" at bounding box center [342, 303] width 237 height 11
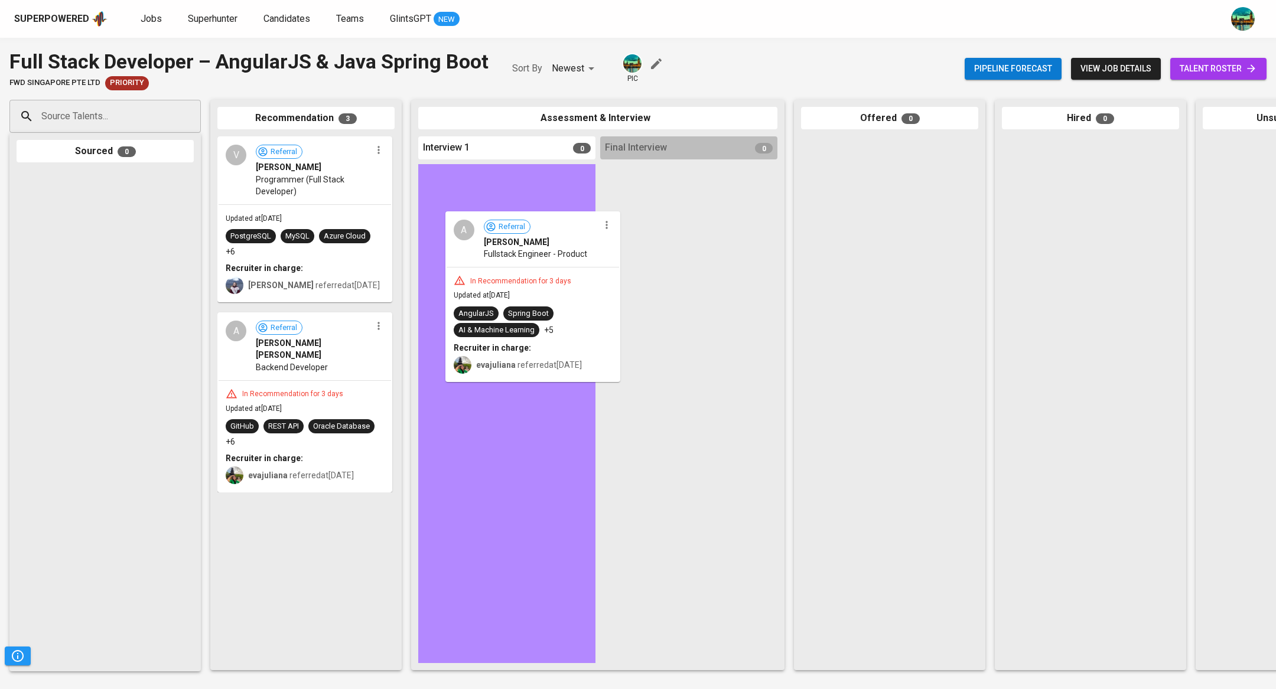
drag, startPoint x: 363, startPoint y: 333, endPoint x: 597, endPoint y: 252, distance: 247.9
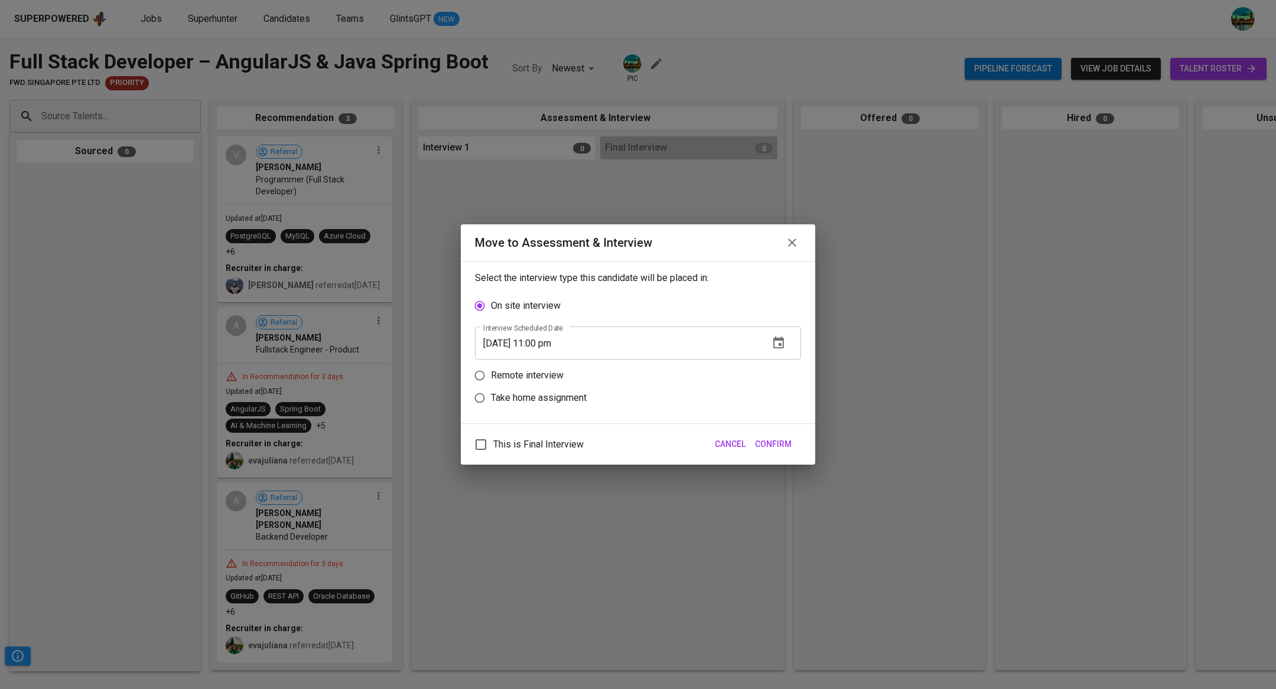
click at [536, 379] on p "Remote interview" at bounding box center [527, 376] width 73 height 14
click at [491, 379] on input "Remote interview" at bounding box center [479, 375] width 22 height 22
radio input "true"
click at [775, 368] on icon "button" at bounding box center [779, 366] width 14 height 14
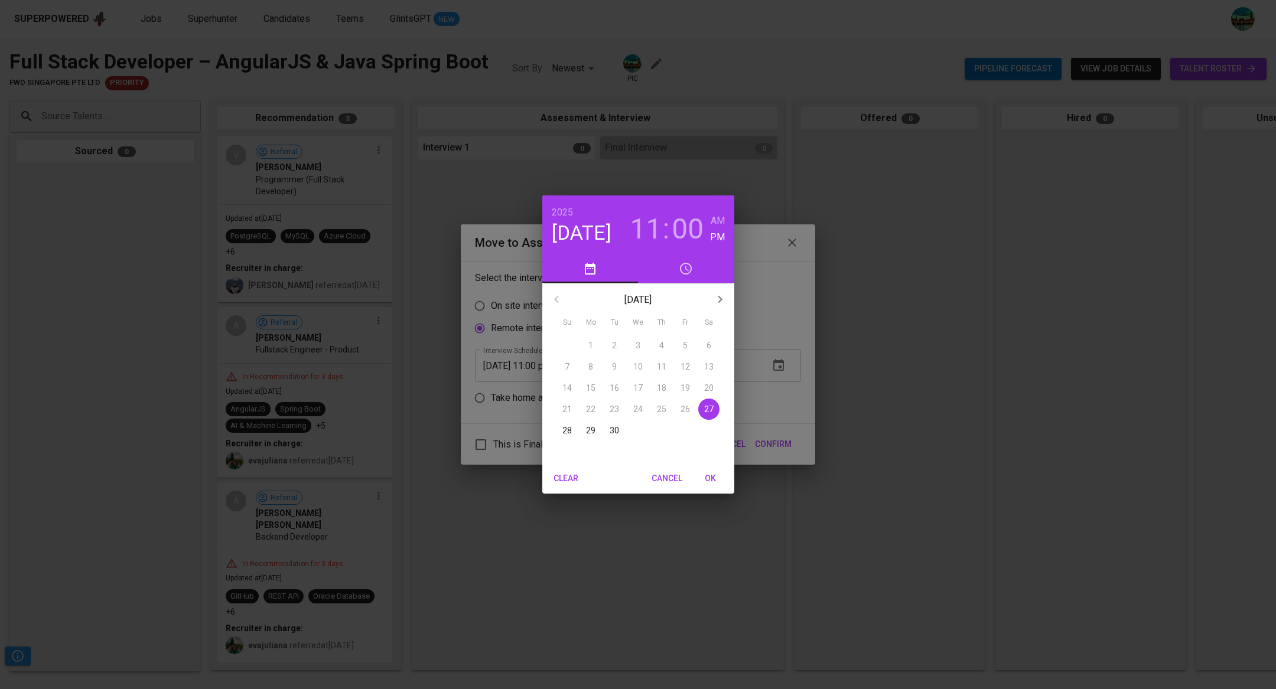
click at [590, 431] on p "29" at bounding box center [590, 431] width 9 height 12
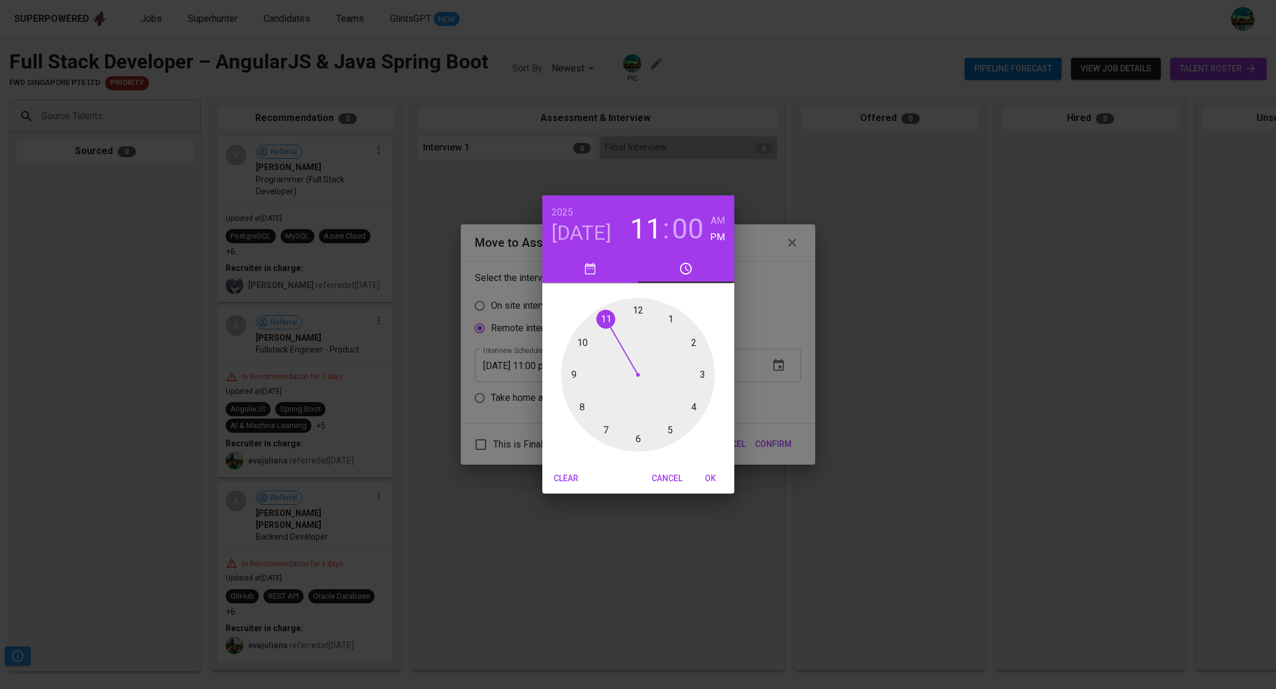
click at [600, 234] on h4 "[DATE]" at bounding box center [582, 233] width 60 height 25
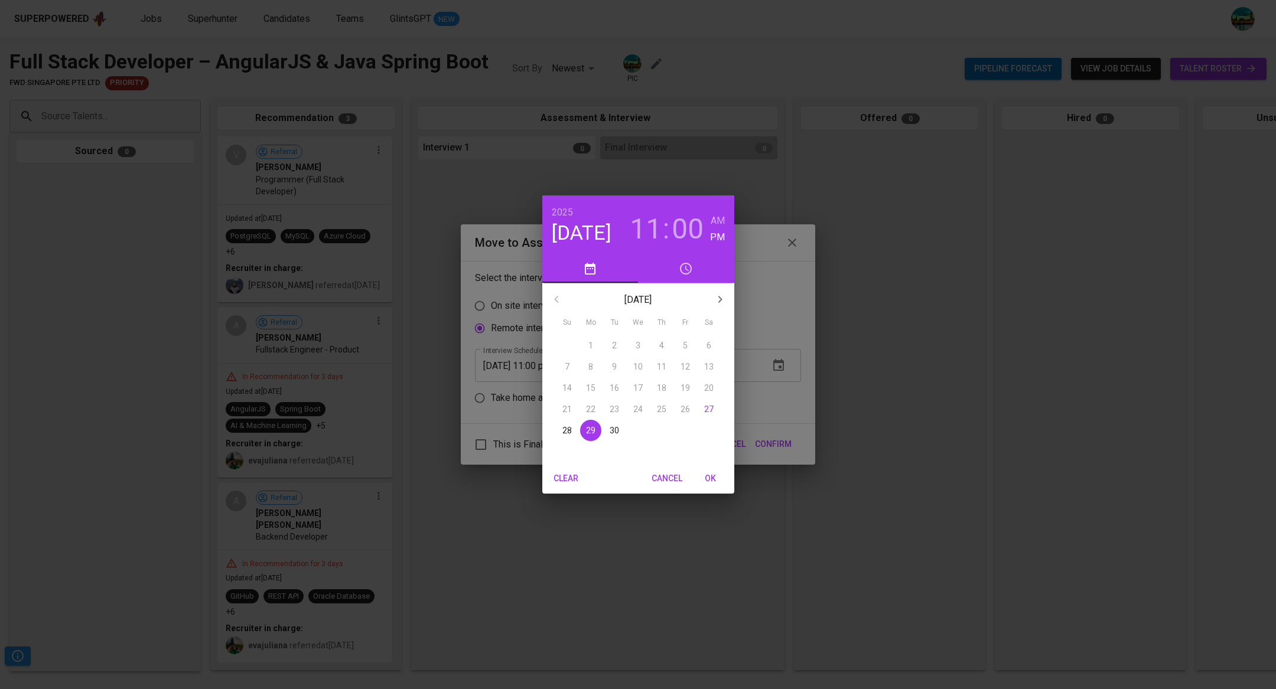
click at [613, 432] on p "30" at bounding box center [614, 431] width 9 height 12
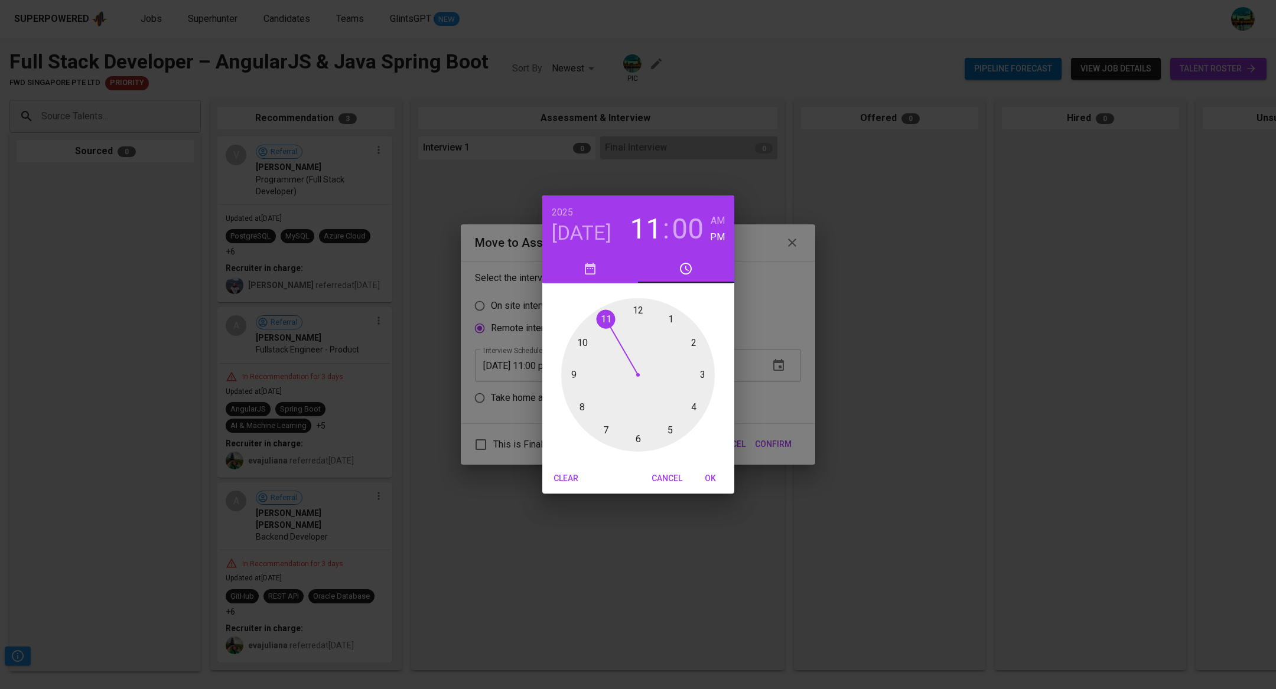
click at [691, 340] on div at bounding box center [638, 375] width 154 height 154
click at [706, 478] on span "OK" at bounding box center [710, 478] width 28 height 15
type input "[DATE] 02:00 pm"
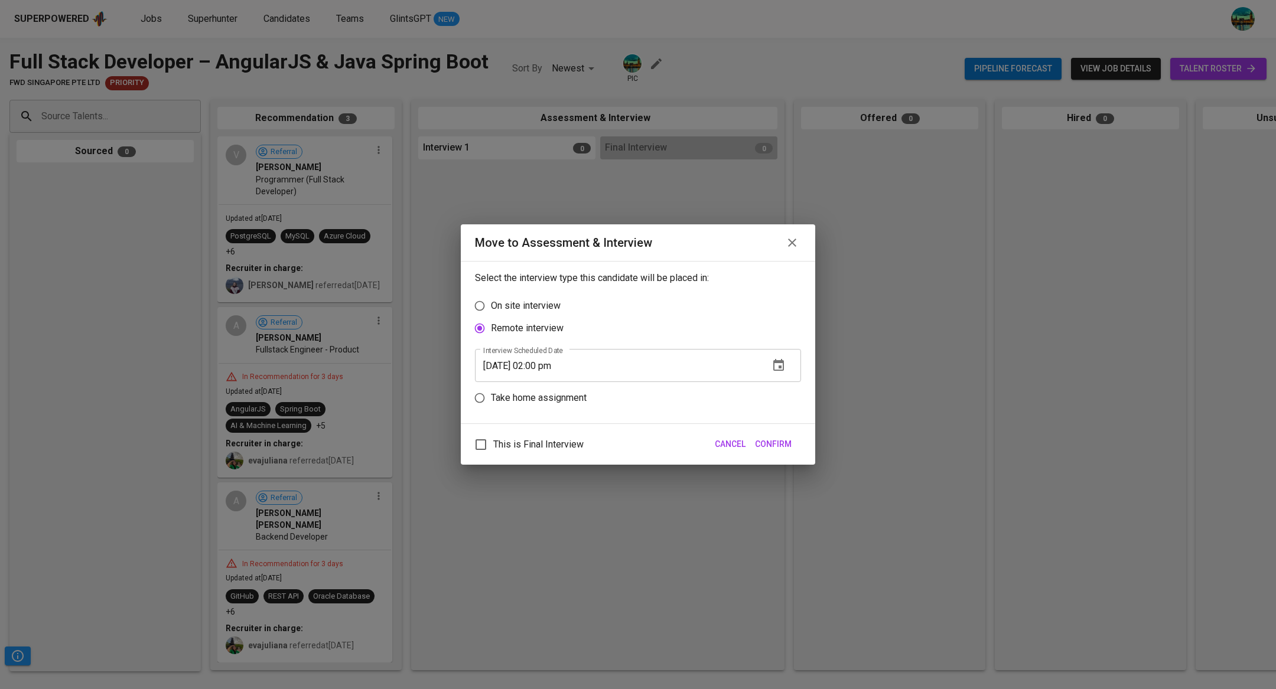
click at [763, 443] on span "Confirm" at bounding box center [773, 444] width 37 height 15
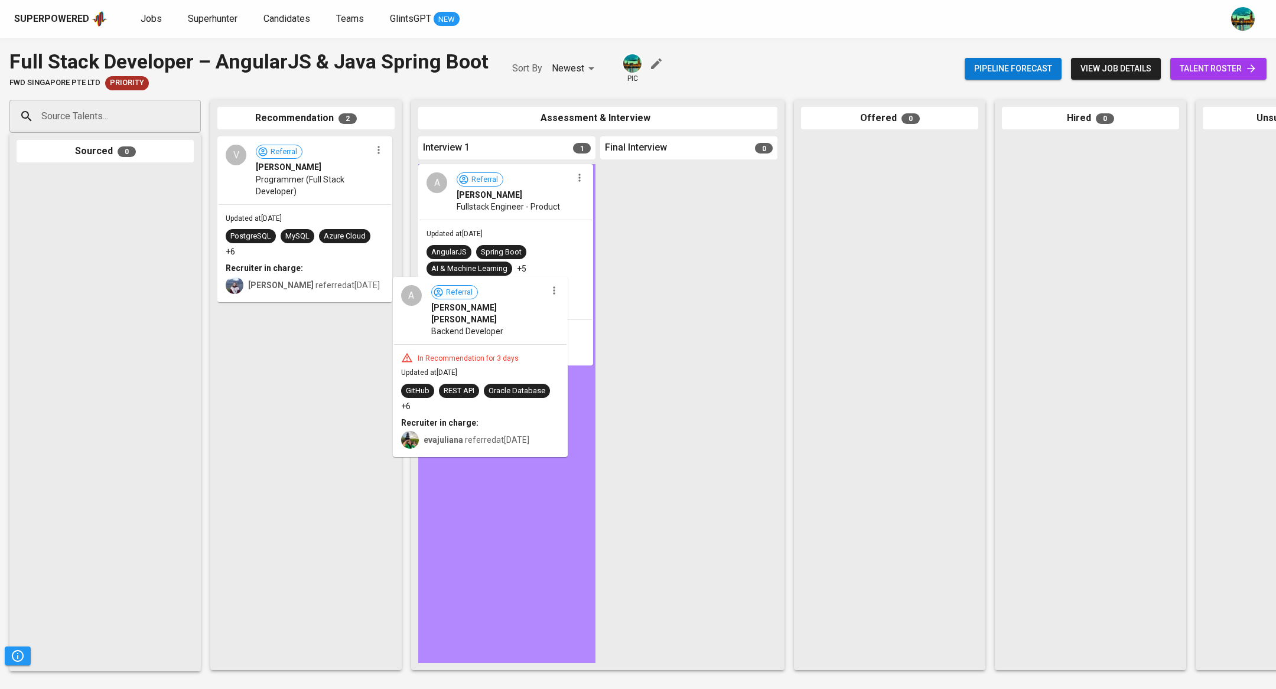
drag, startPoint x: 346, startPoint y: 349, endPoint x: 533, endPoint y: 351, distance: 186.7
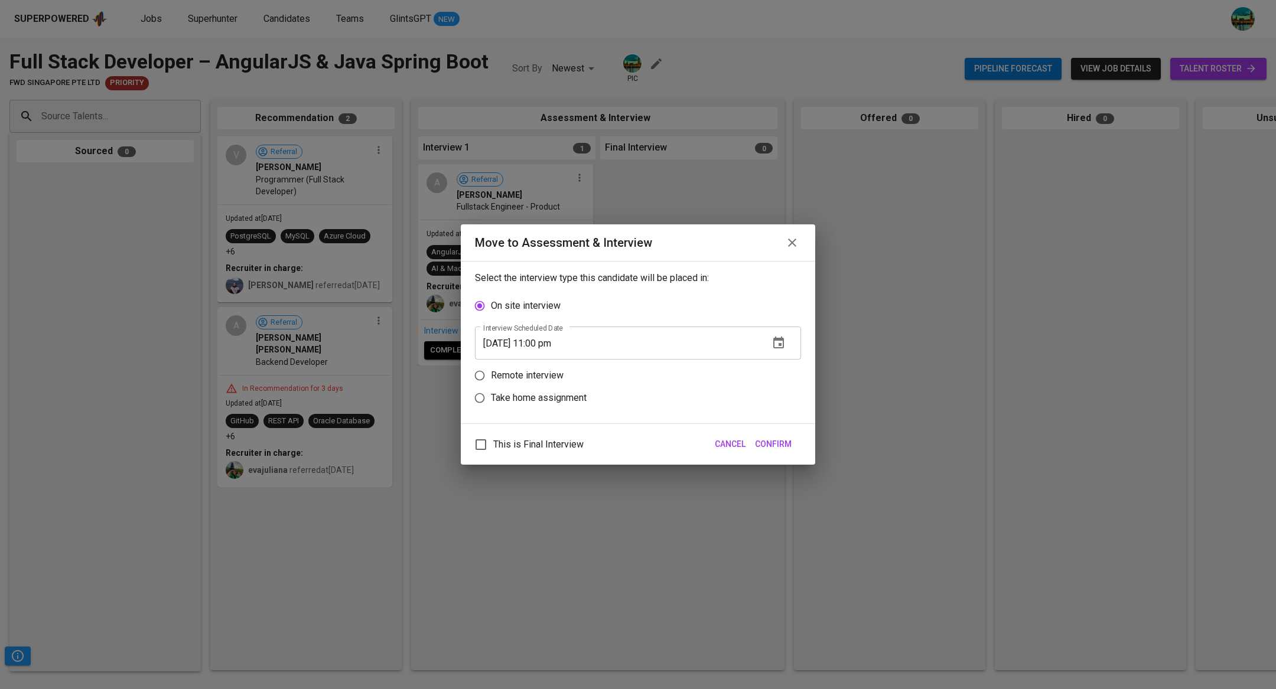
click at [534, 369] on p "Remote interview" at bounding box center [527, 376] width 73 height 14
click at [491, 369] on input "Remote interview" at bounding box center [479, 375] width 22 height 22
radio input "true"
click at [785, 441] on span "Confirm" at bounding box center [773, 444] width 37 height 15
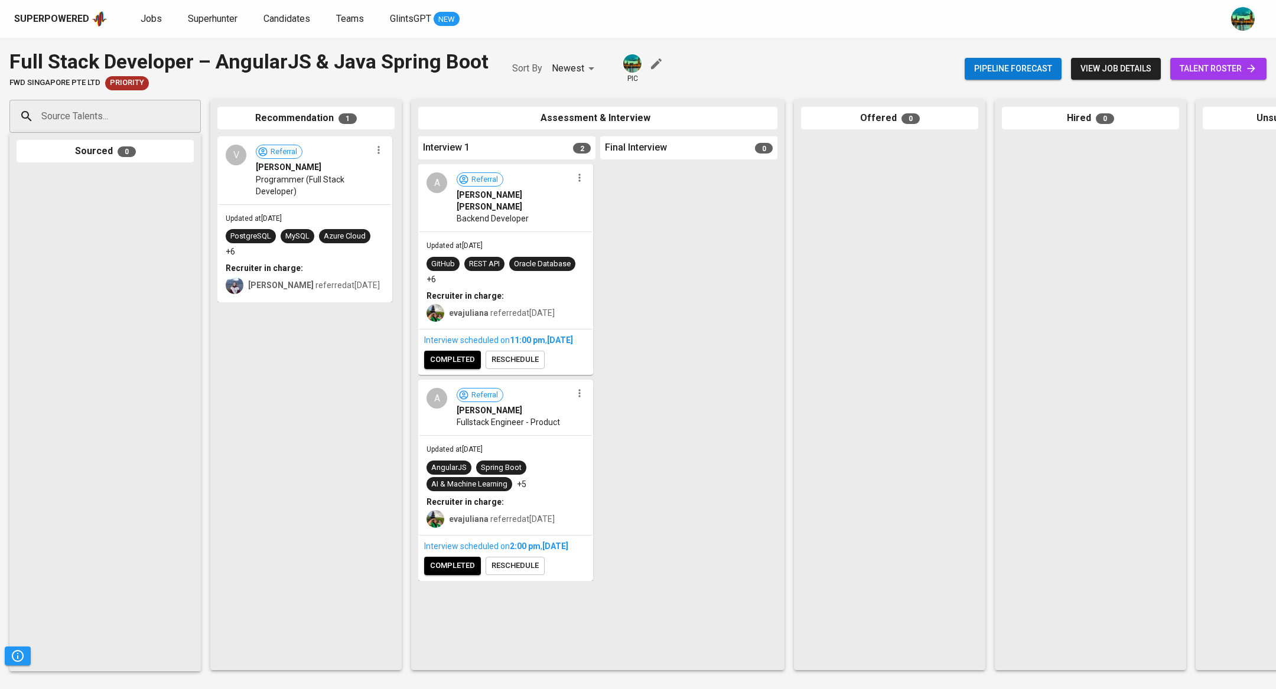
click at [508, 573] on span "reschedule" at bounding box center [515, 566] width 47 height 14
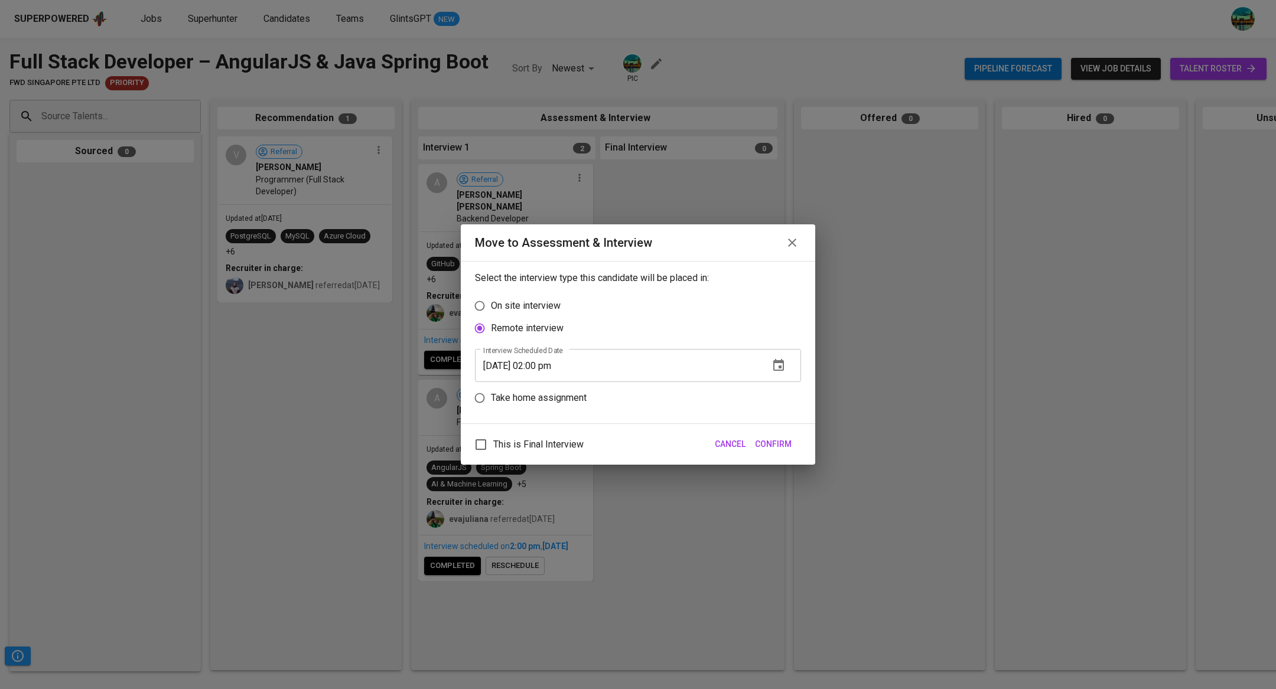
click at [783, 367] on icon "button" at bounding box center [778, 365] width 11 height 12
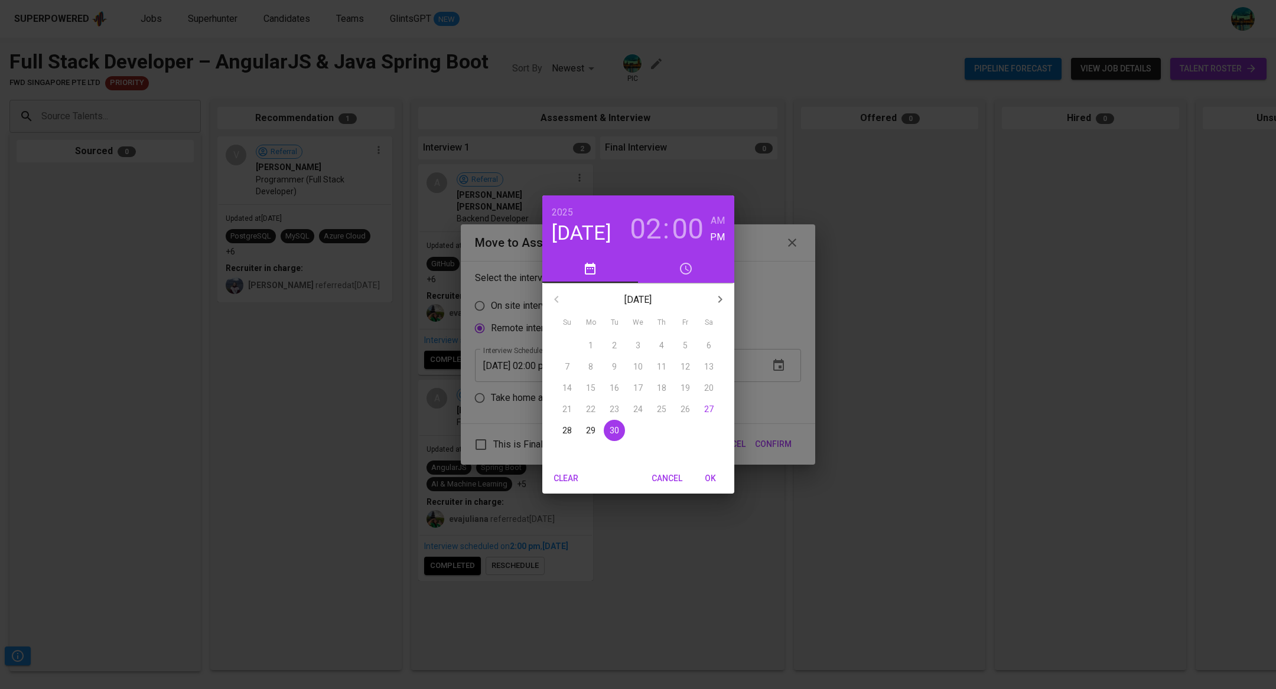
click at [636, 428] on div "1" at bounding box center [638, 430] width 24 height 21
click at [720, 297] on icon "button" at bounding box center [720, 299] width 4 height 7
click at [642, 342] on span "1" at bounding box center [637, 346] width 21 height 12
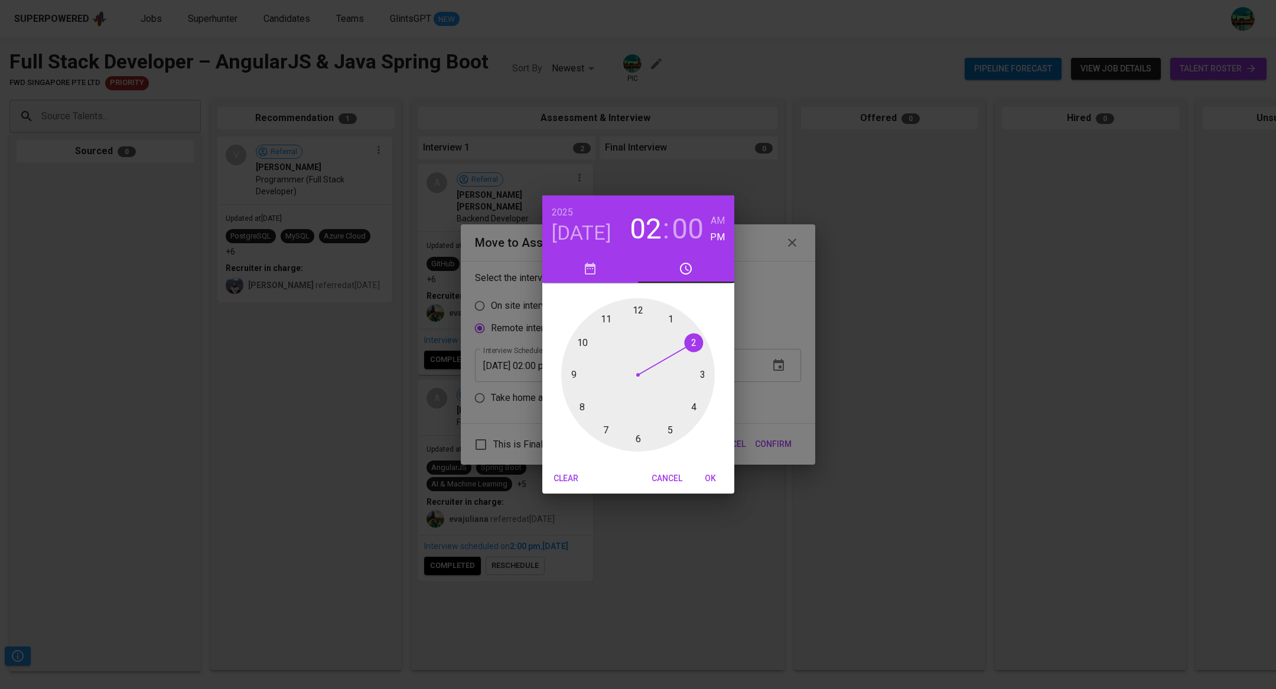
click at [702, 376] on div at bounding box center [638, 375] width 154 height 154
click at [712, 480] on span "OK" at bounding box center [710, 478] width 28 height 15
type input "[DATE] 03:00 pm"
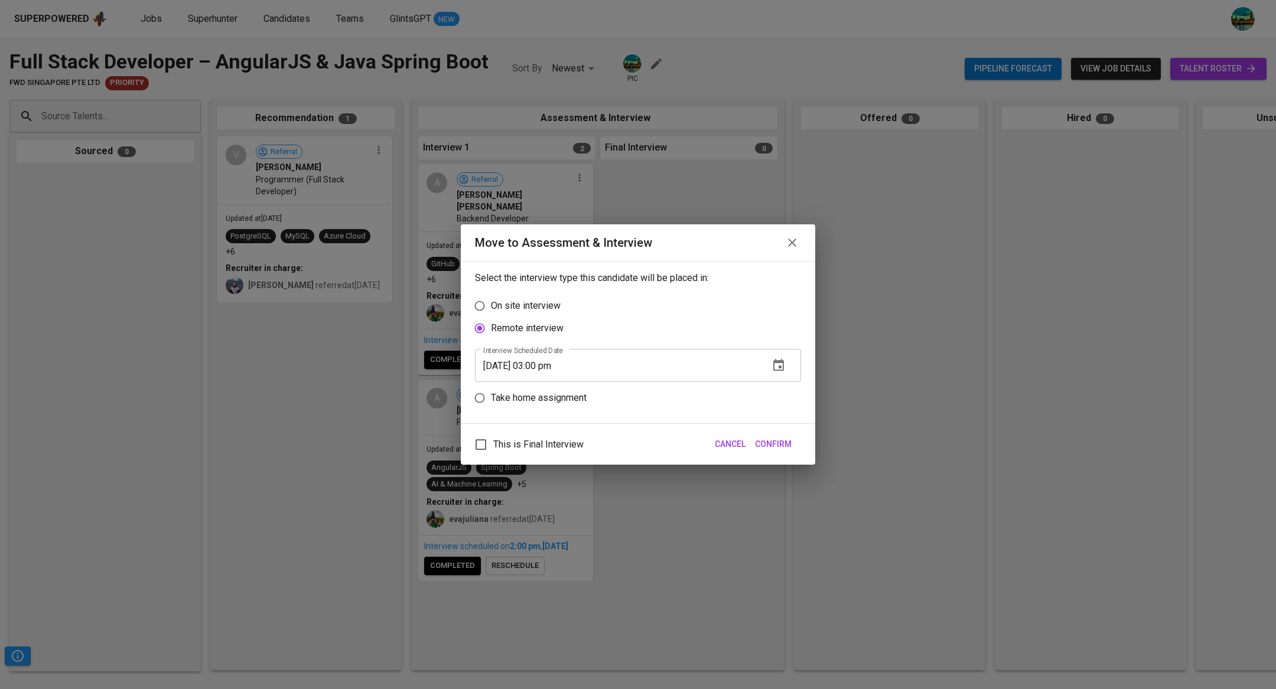
click at [772, 448] on span "Confirm" at bounding box center [773, 444] width 37 height 15
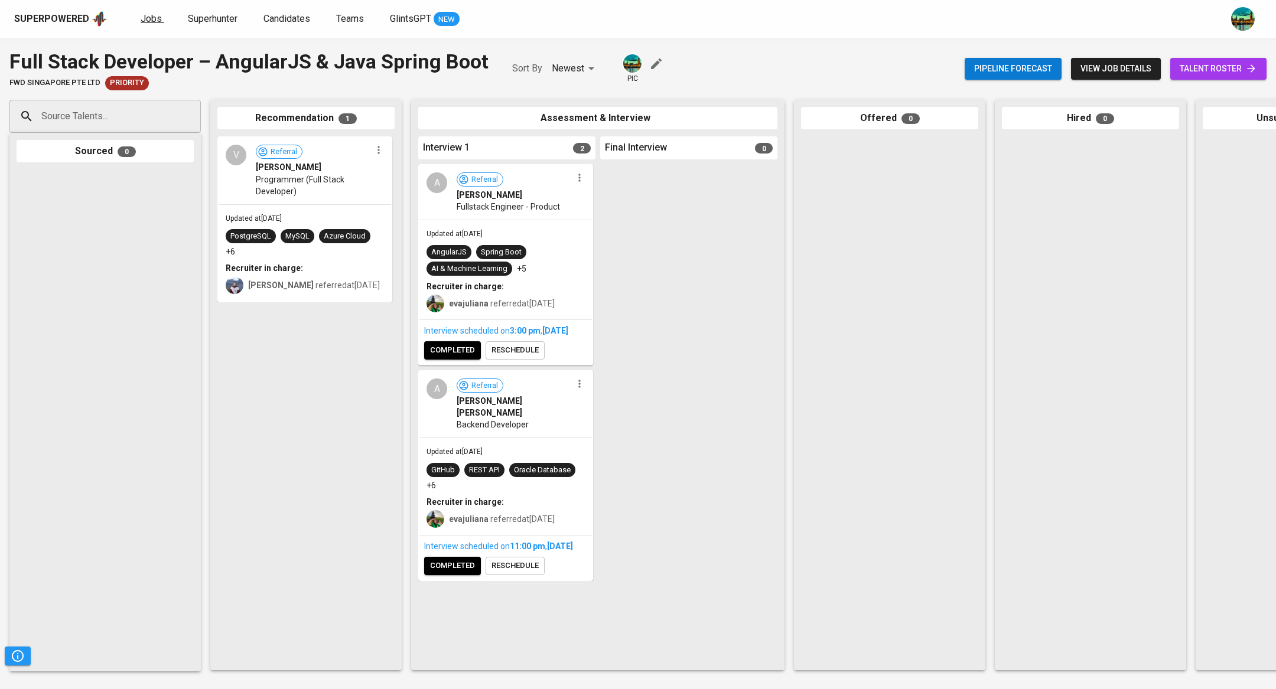
click at [144, 18] on span "Jobs" at bounding box center [151, 18] width 21 height 11
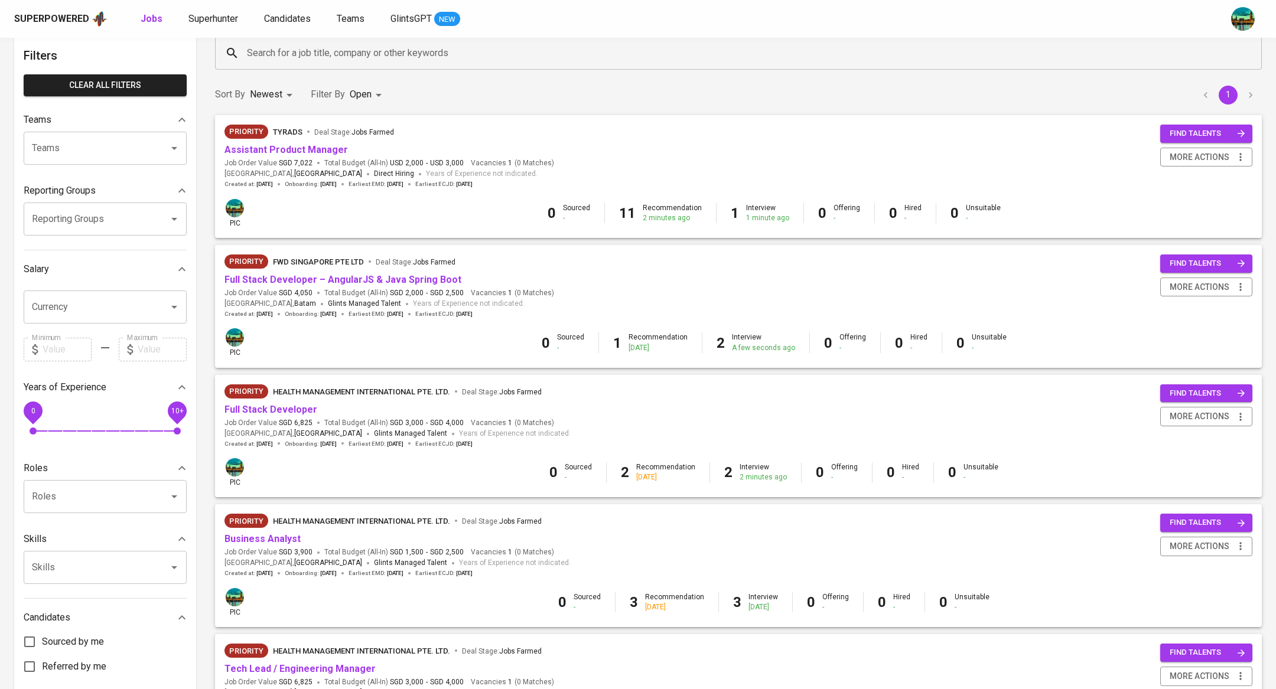
scroll to position [66, 0]
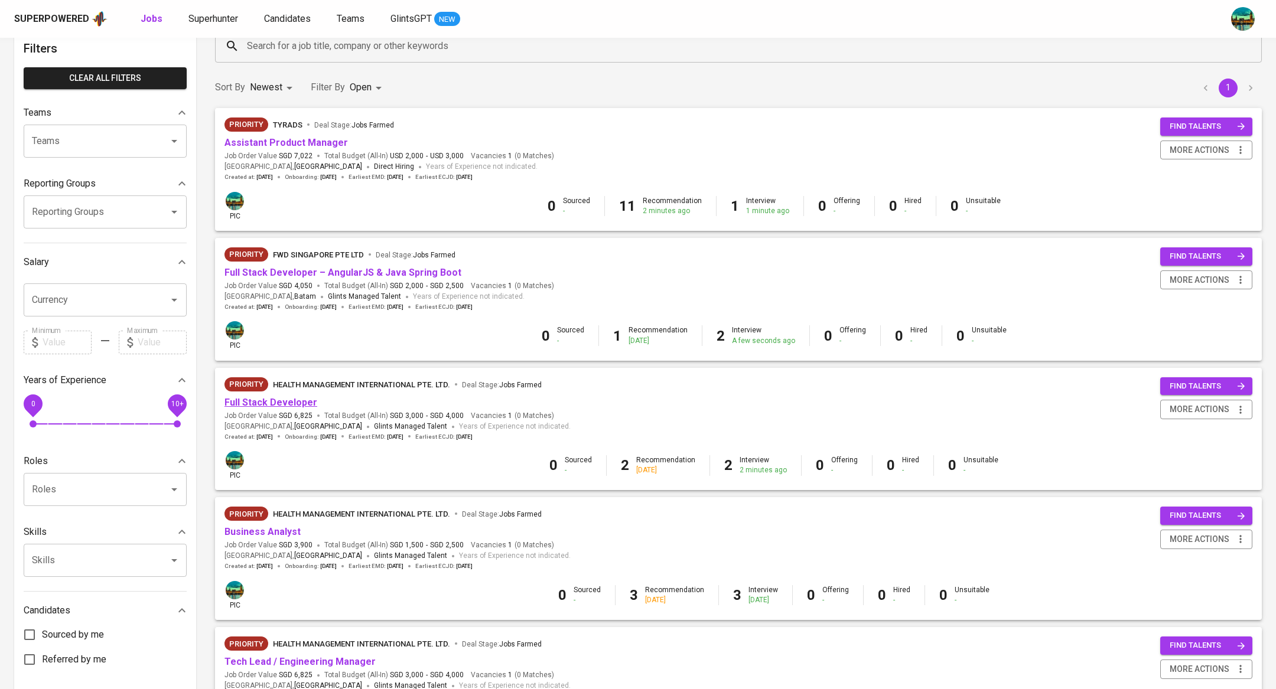
click at [295, 405] on link "Full Stack Developer" at bounding box center [270, 402] width 93 height 11
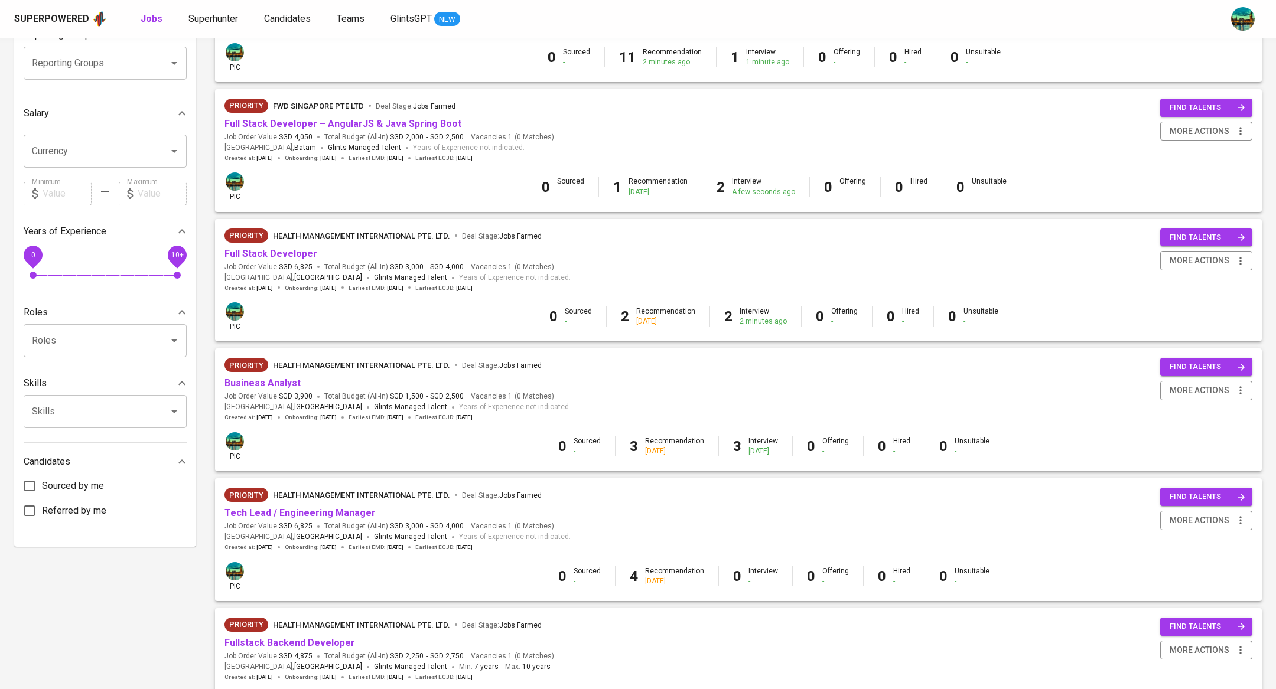
scroll to position [236, 0]
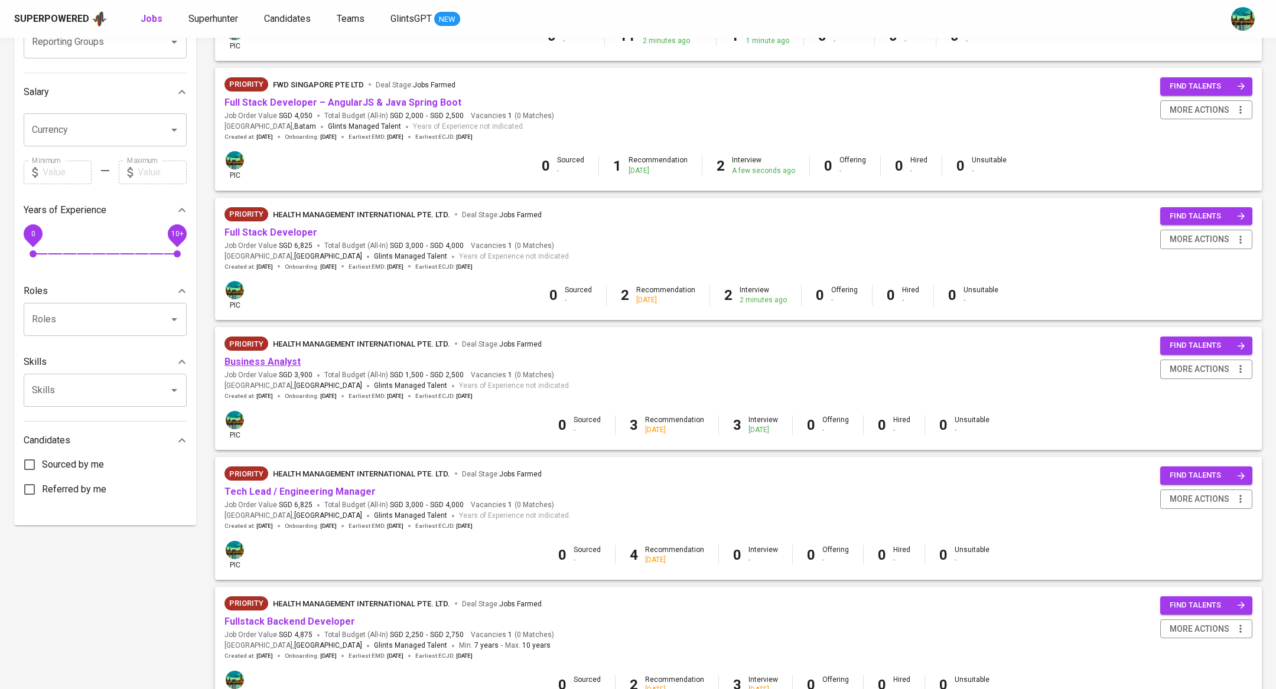
click at [284, 364] on link "Business Analyst" at bounding box center [262, 361] width 76 height 11
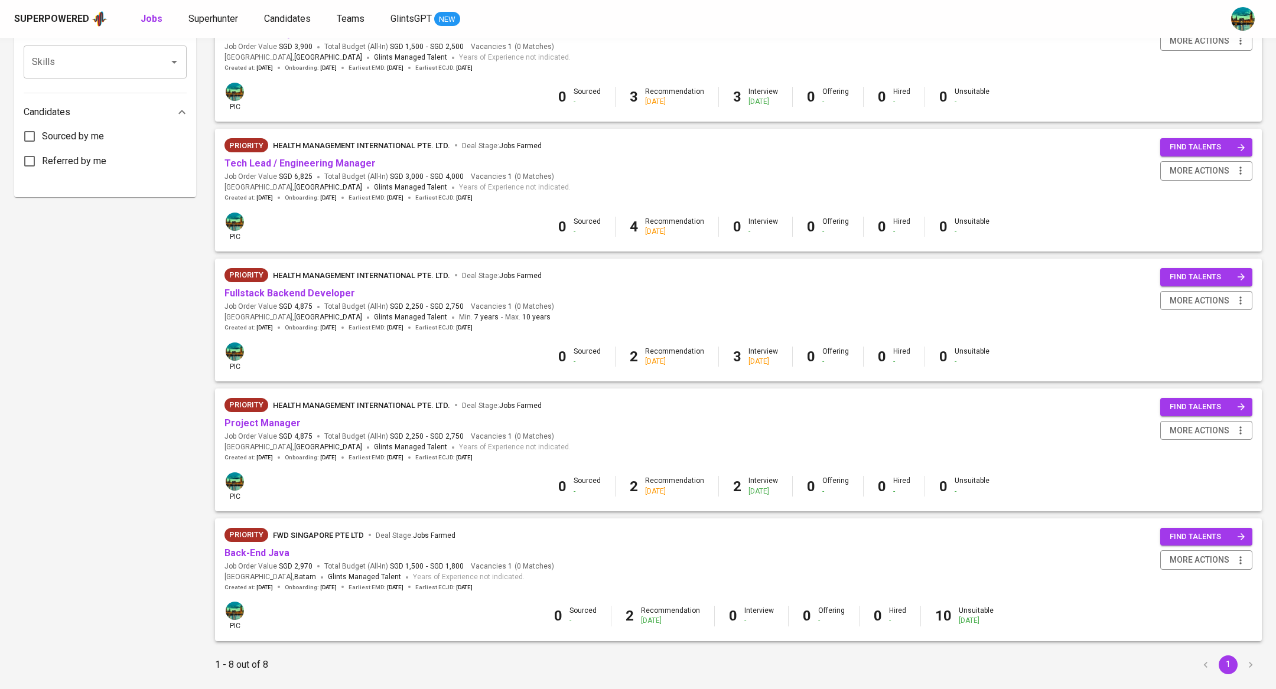
scroll to position [596, 0]
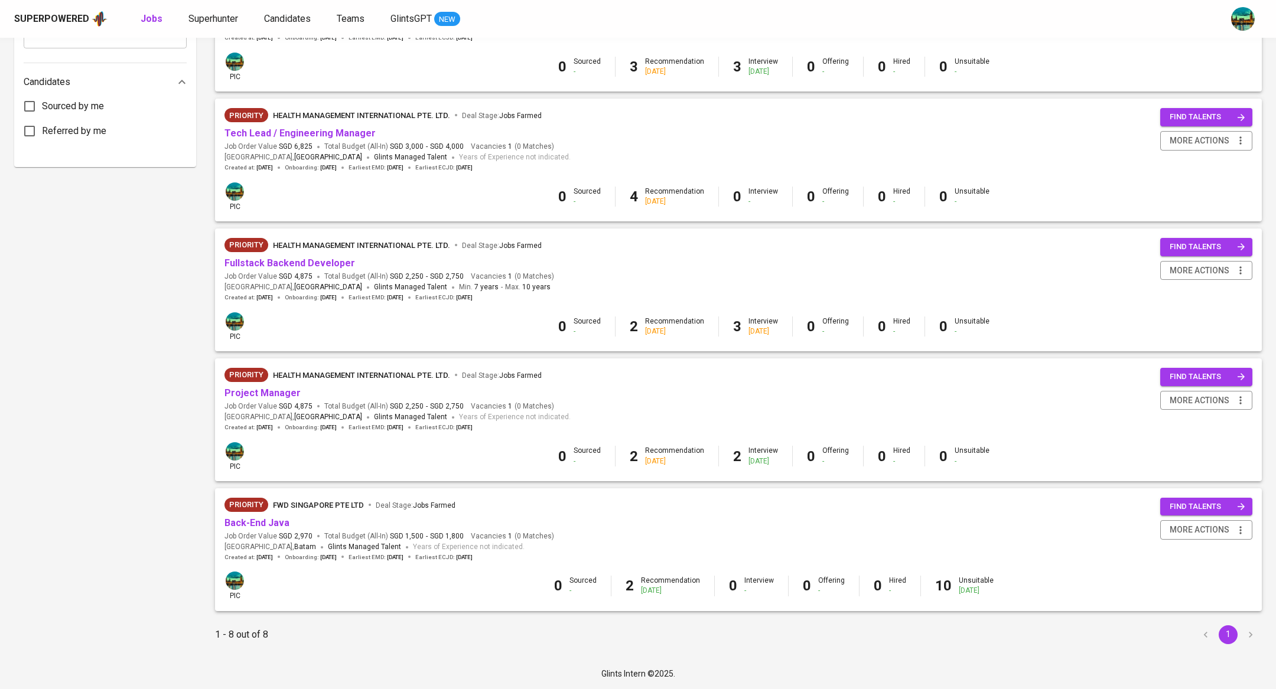
scroll to position [596, 0]
